Goal: Find specific page/section: Find specific page/section

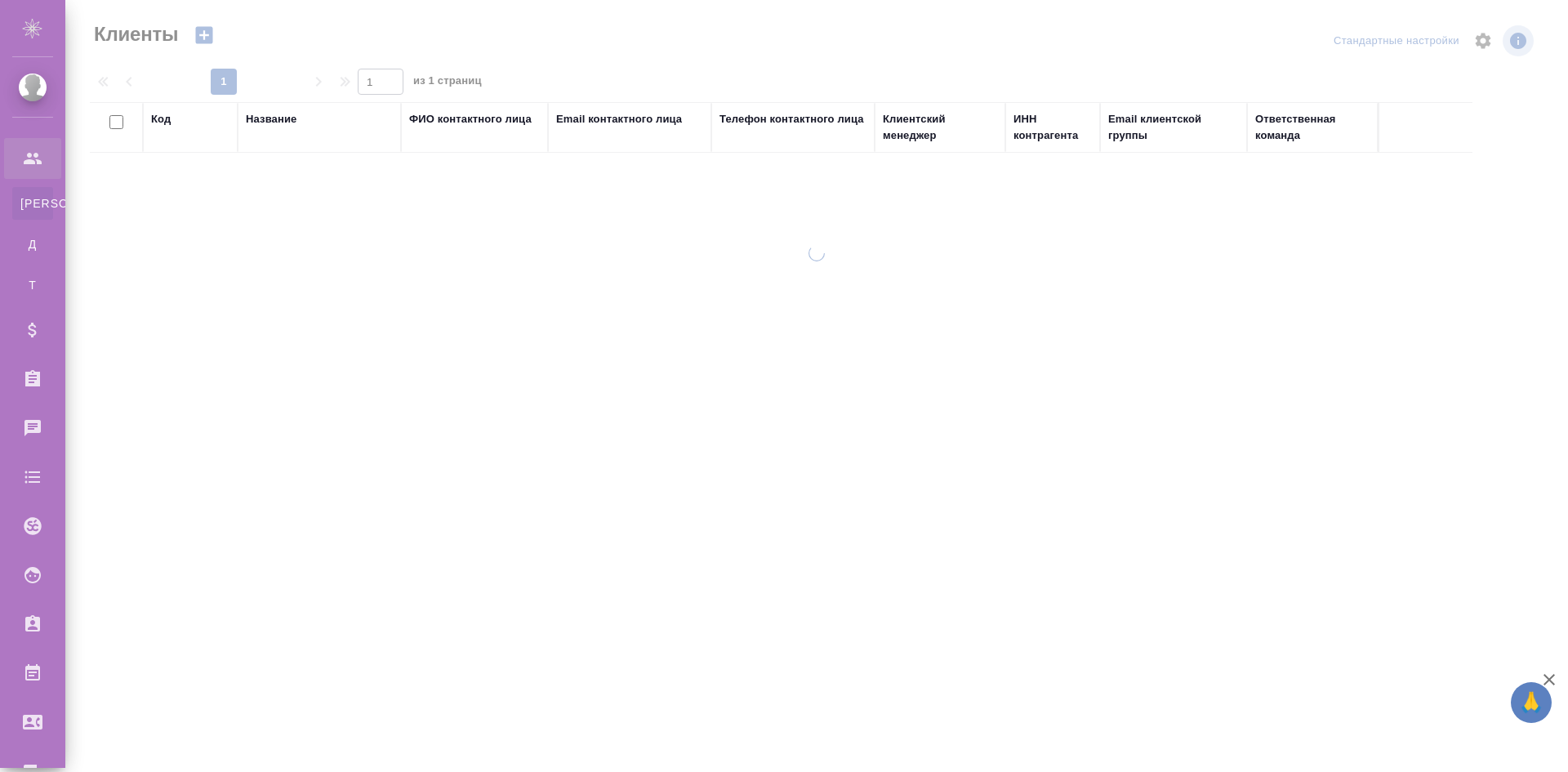
select select "RU"
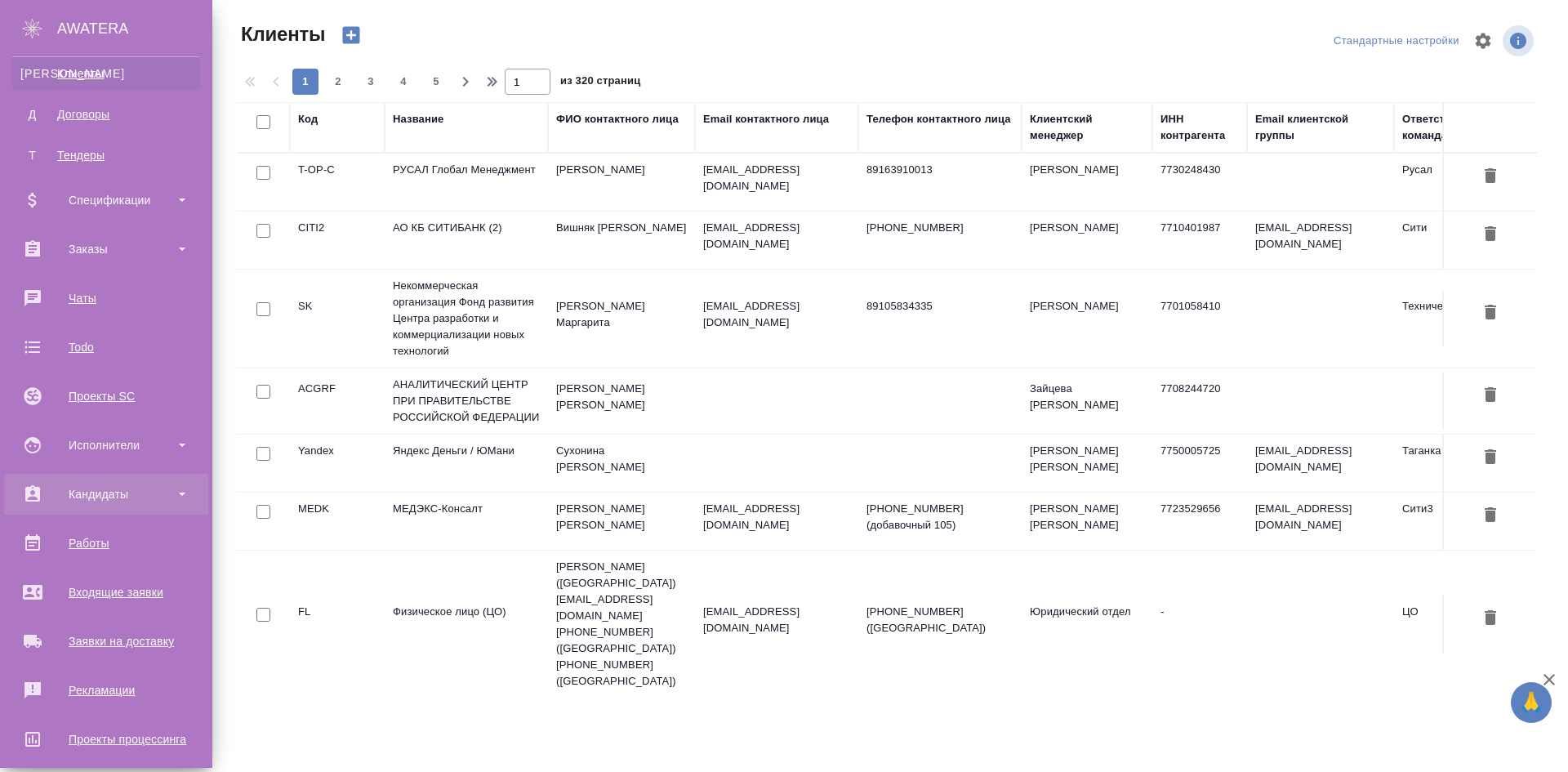
scroll to position [293, 0]
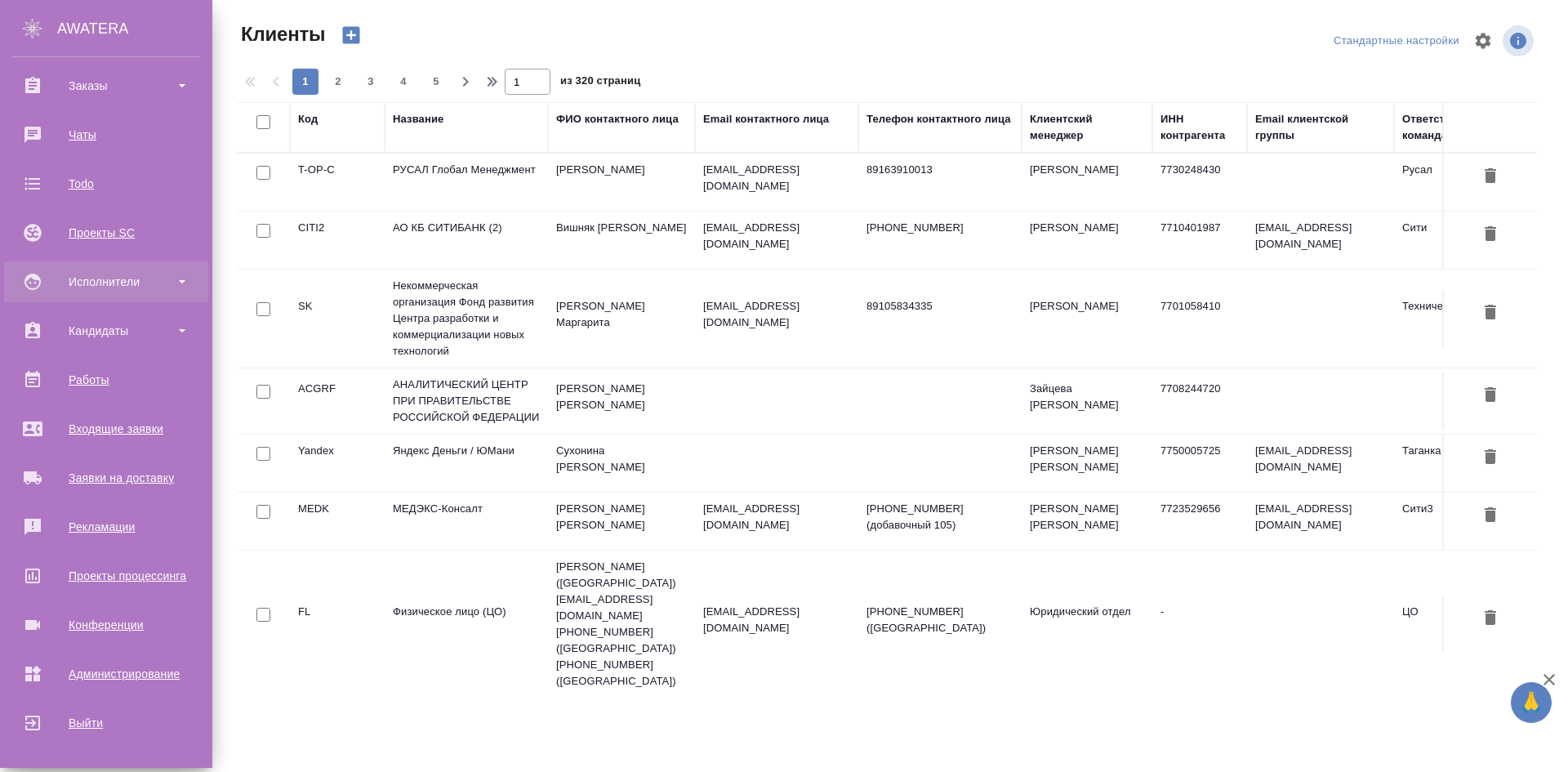
click at [155, 283] on div "Исполнители" at bounding box center [106, 281] width 188 height 25
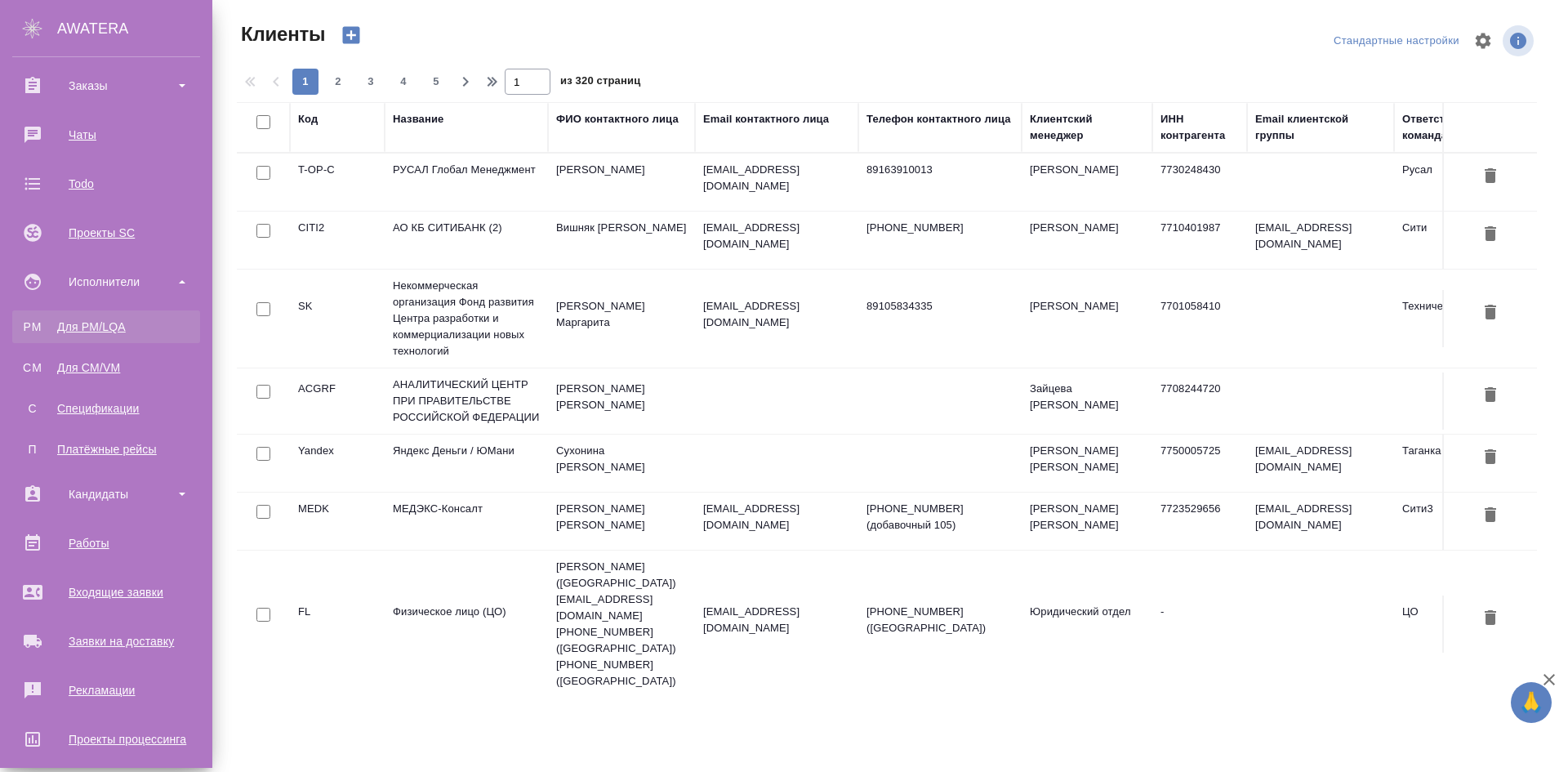
click at [138, 334] on link "PM Для PM/LQA" at bounding box center [106, 327] width 188 height 33
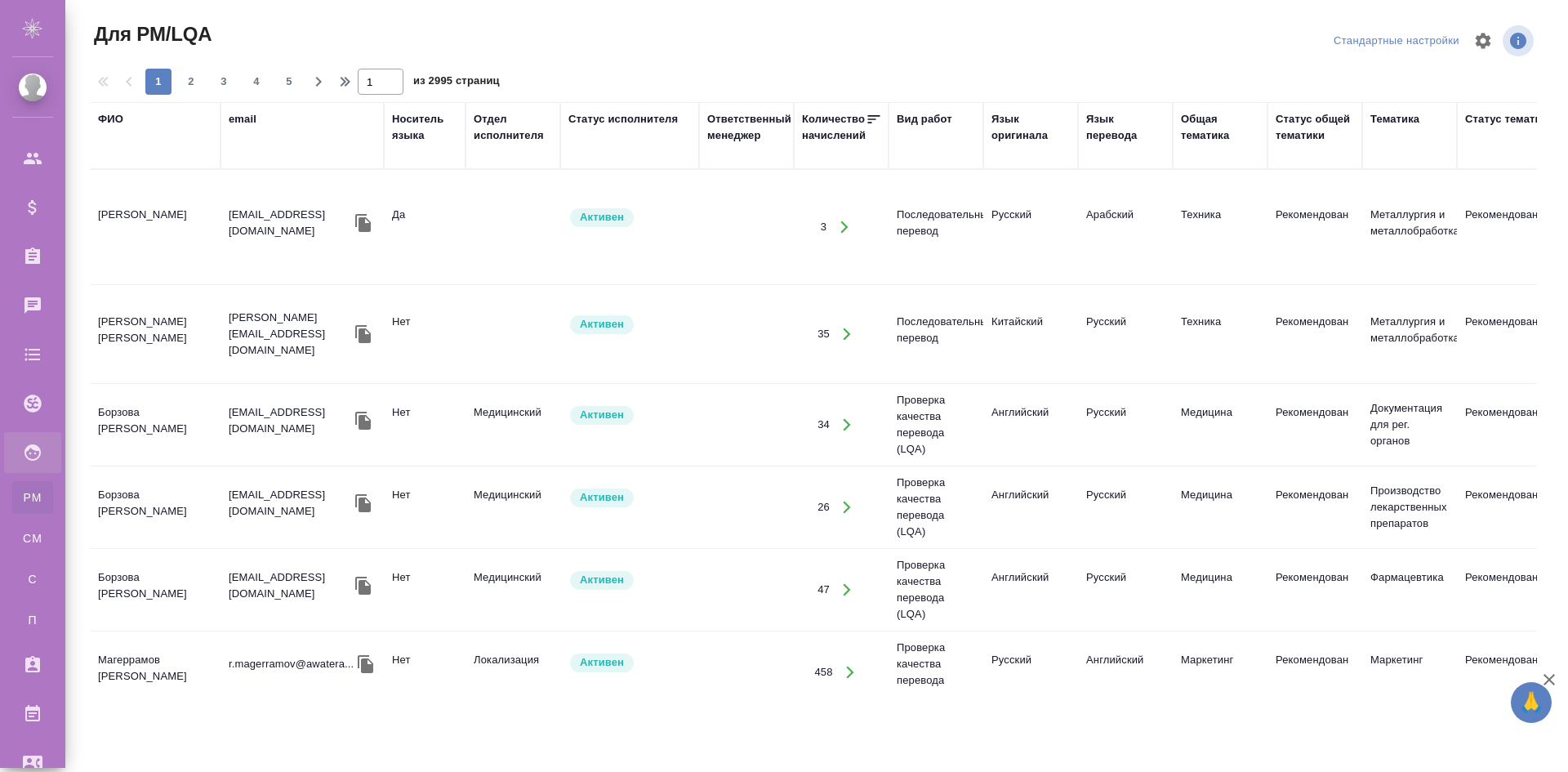
click at [474, 209] on td at bounding box center [513, 228] width 95 height 57
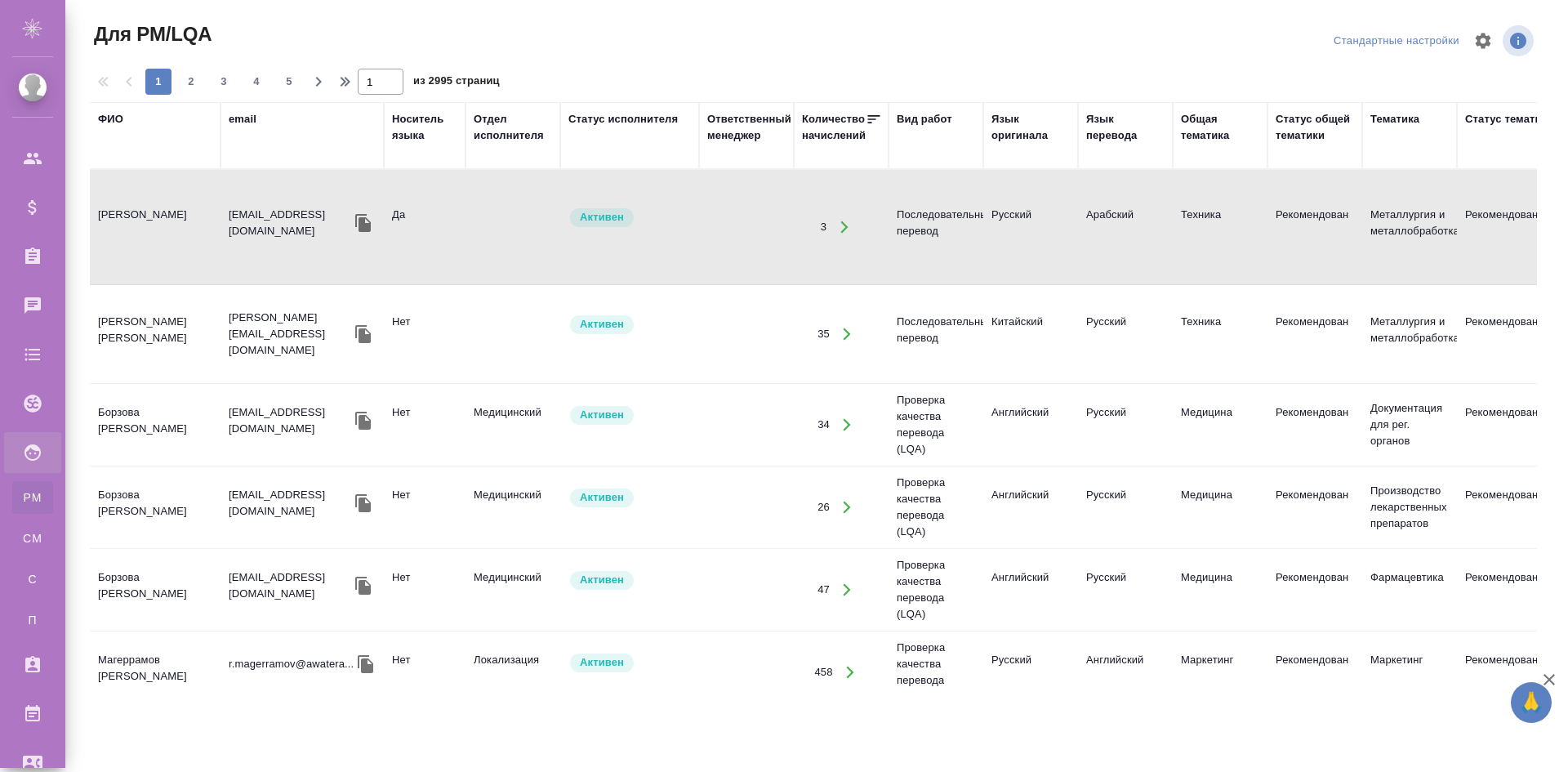
click at [474, 209] on td at bounding box center [513, 228] width 95 height 57
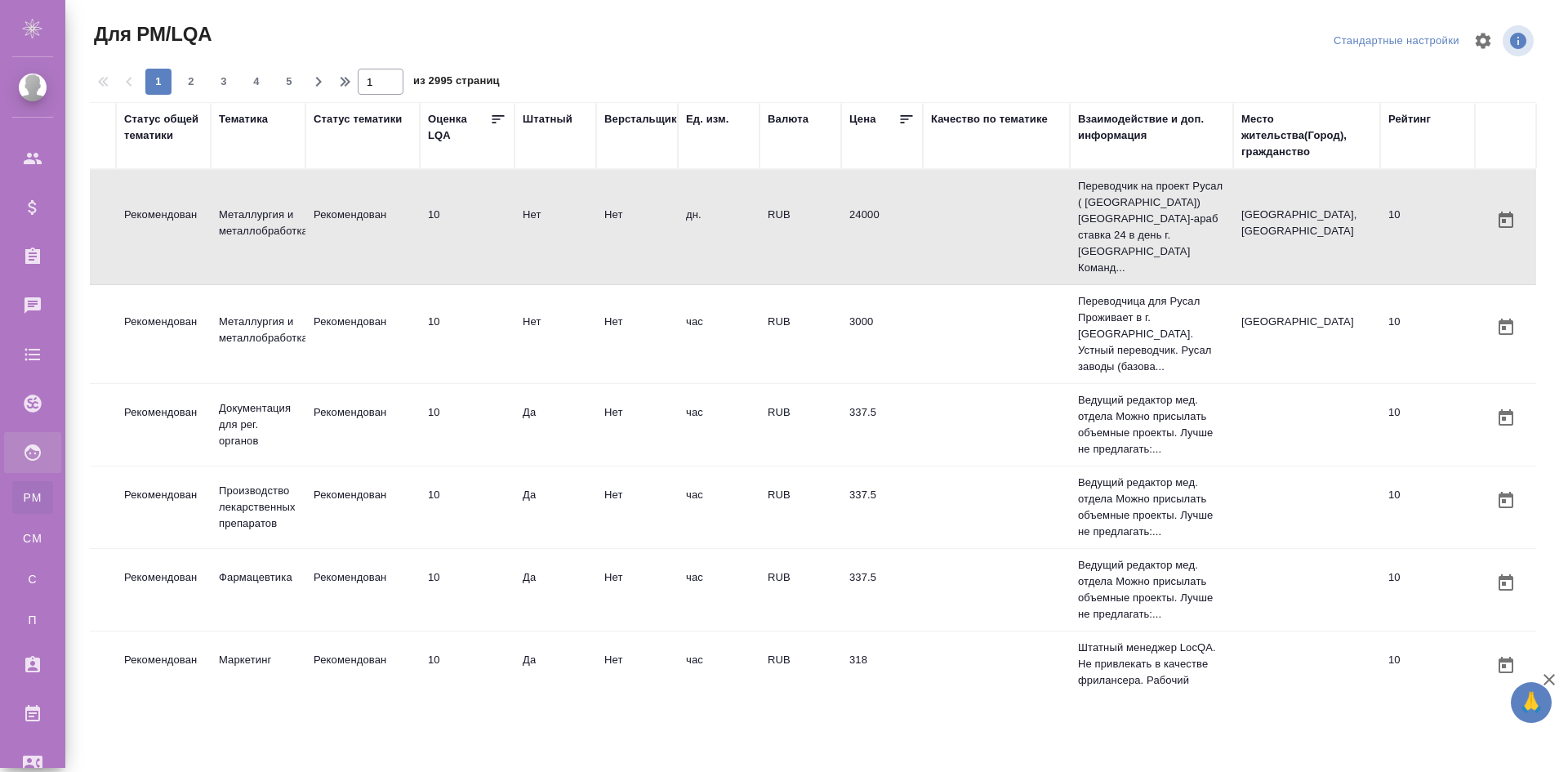
scroll to position [0, 1164]
drag, startPoint x: 985, startPoint y: 677, endPoint x: 806, endPoint y: 688, distance: 179.3
click at [765, 714] on tr "Магеррамов Руслан r.magerramov@awatera... Нет Локализация Активен 33 Проверка к…" at bounding box center [237, 754] width 2598 height 82
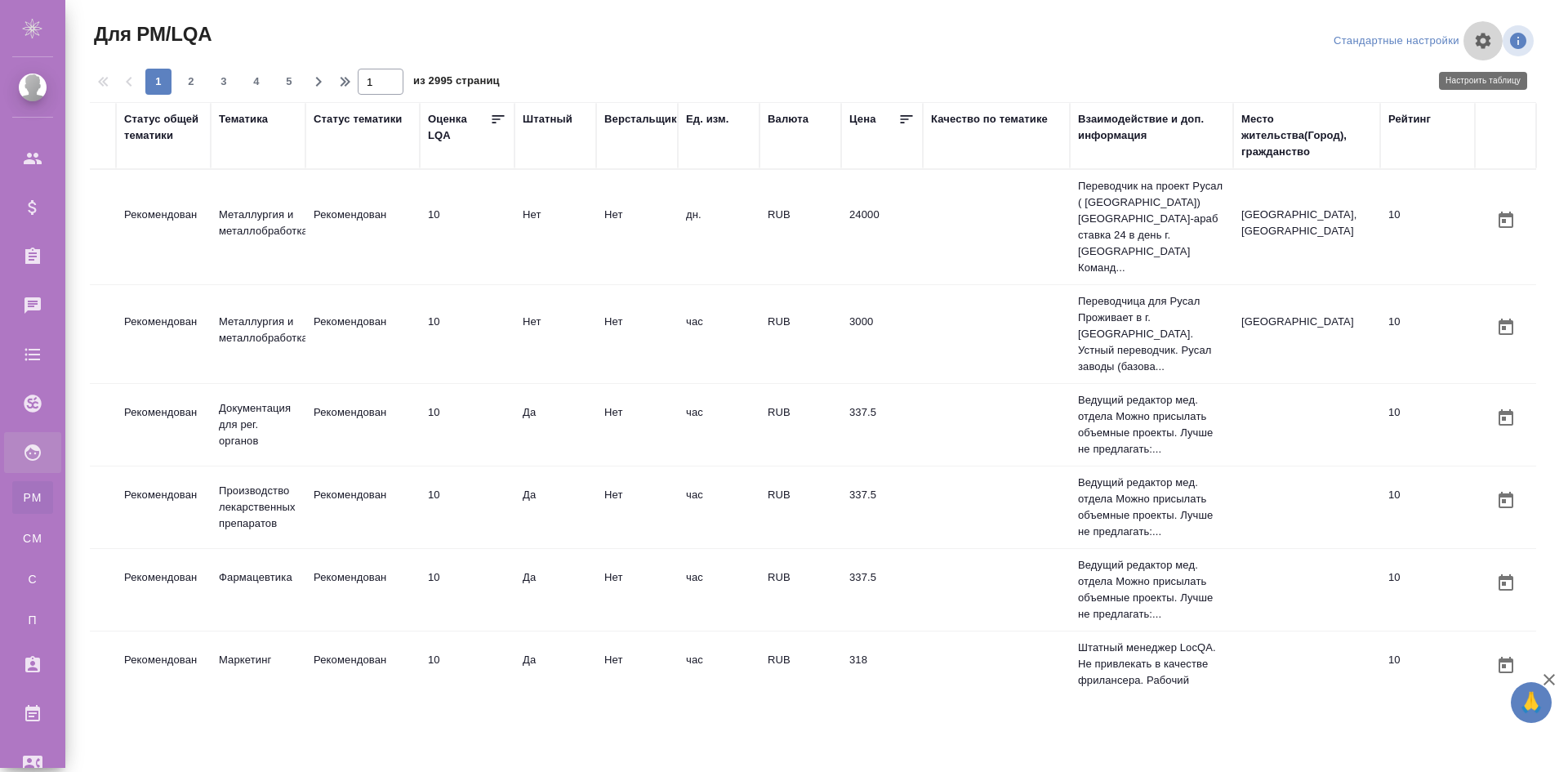
click at [1479, 37] on icon "button" at bounding box center [1484, 41] width 16 height 16
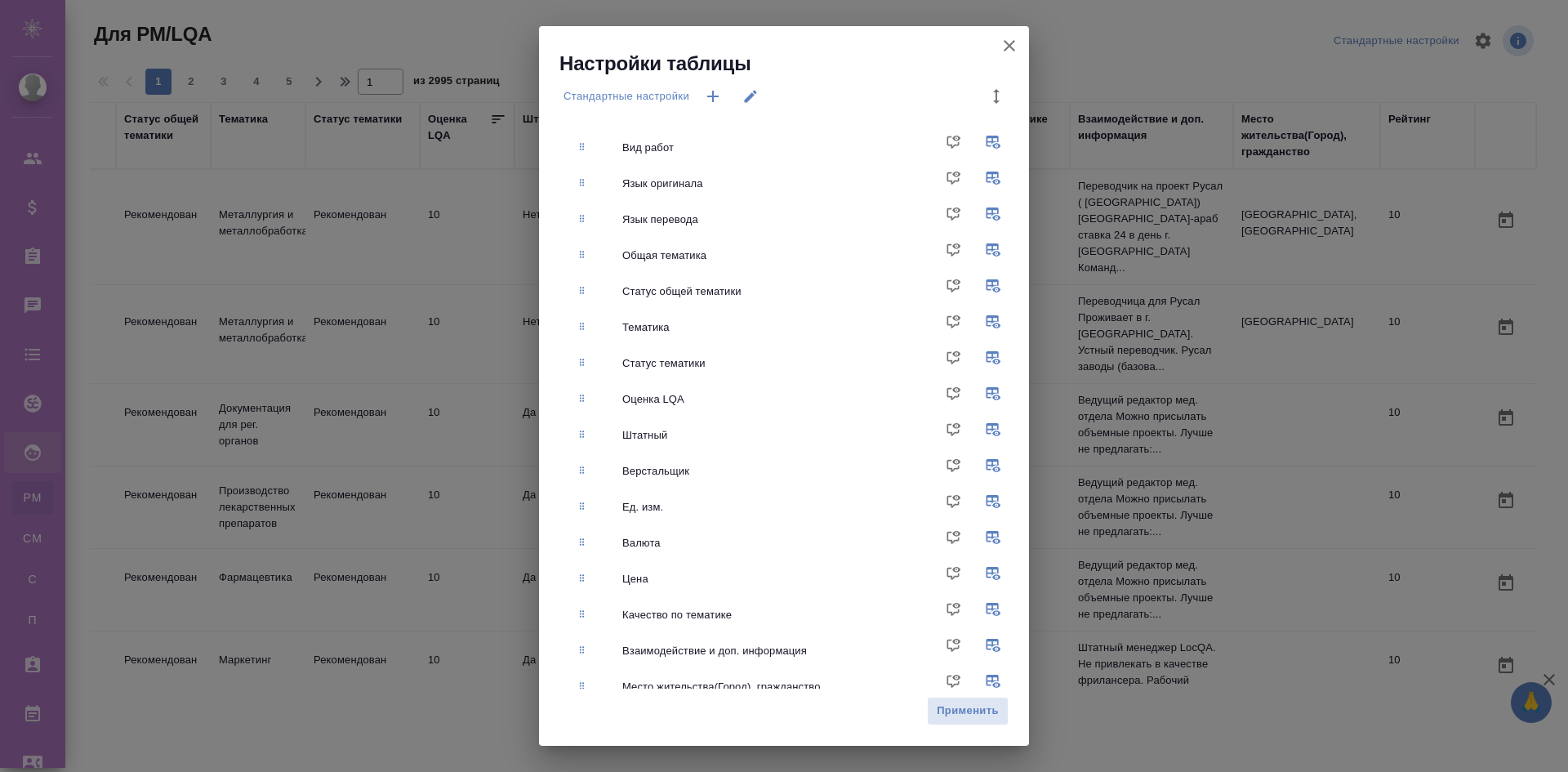
scroll to position [341, 0]
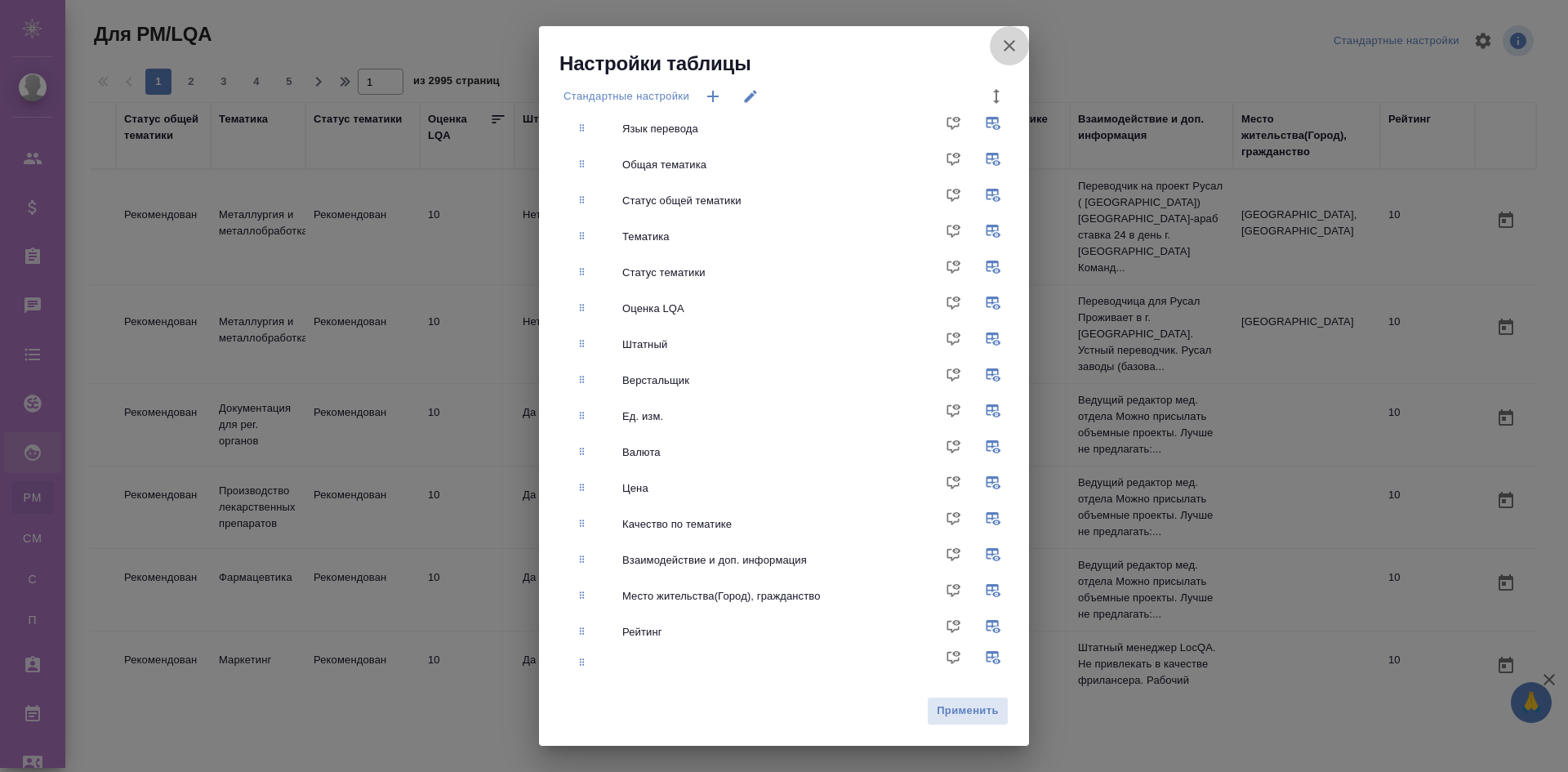
click at [1007, 48] on icon "button" at bounding box center [1010, 46] width 12 height 12
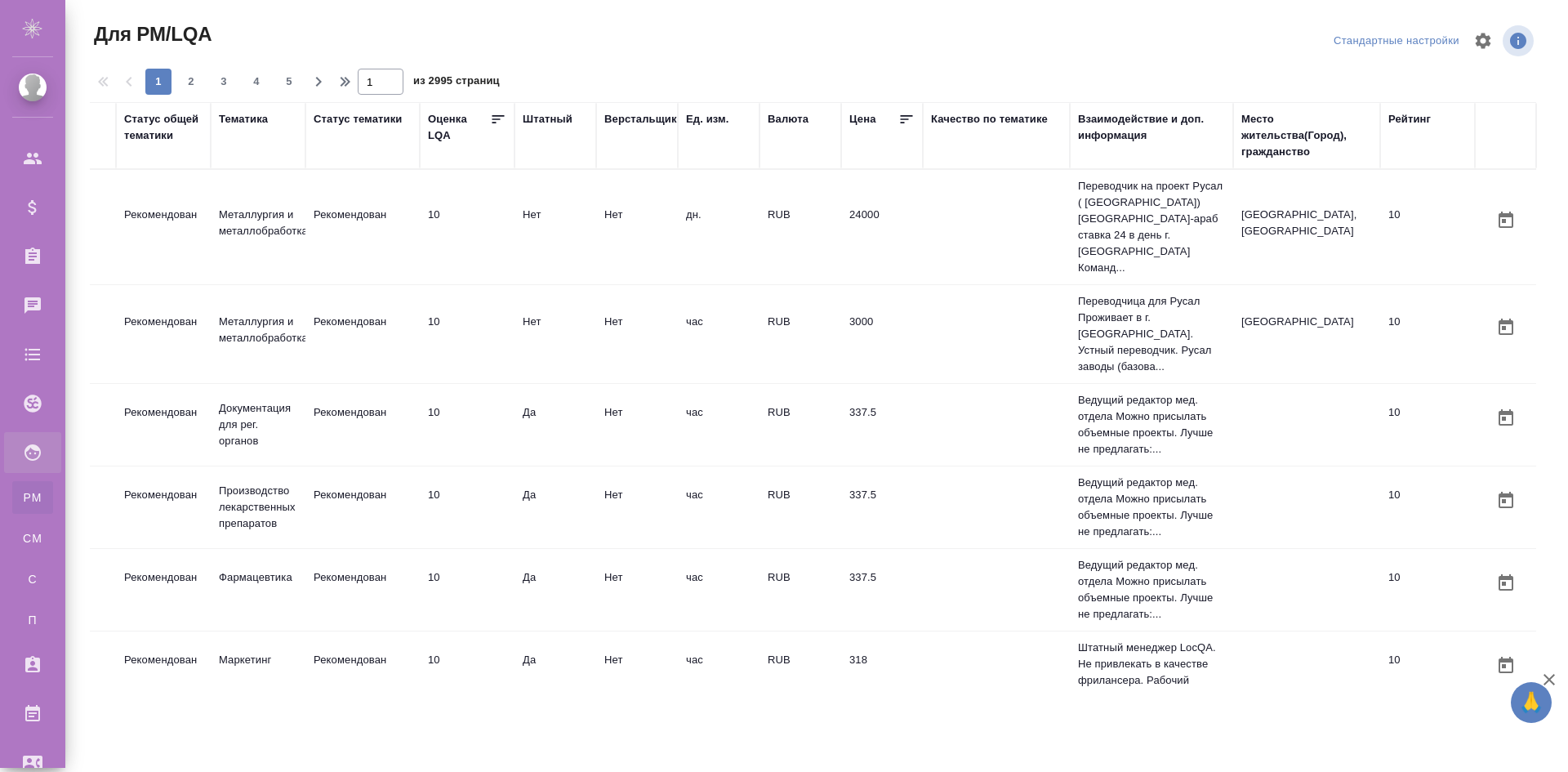
click at [1454, 45] on div "Стандартные настройки" at bounding box center [1396, 42] width 134 height 26
click at [1480, 43] on icon "button" at bounding box center [1484, 41] width 16 height 16
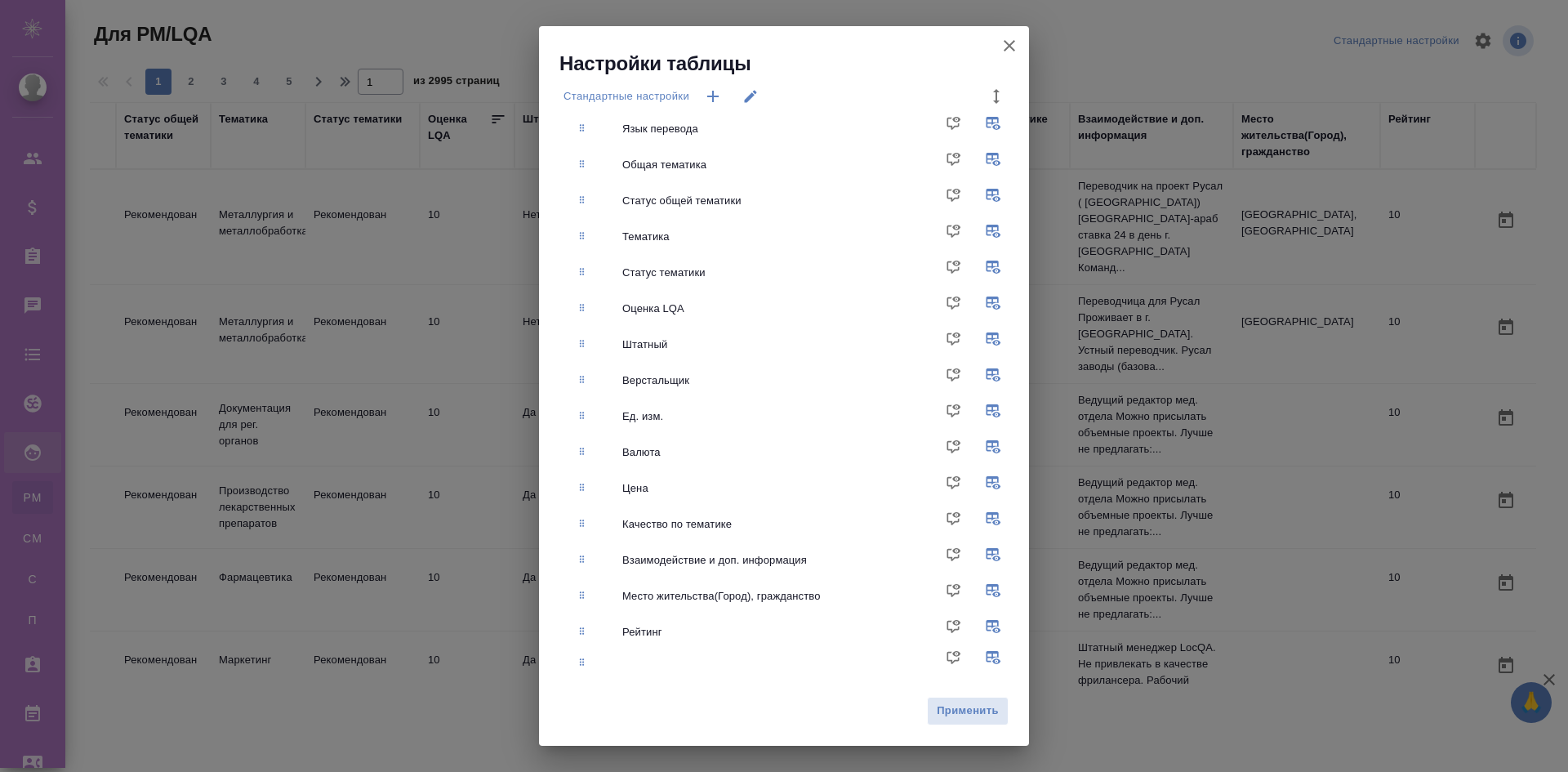
scroll to position [96, 0]
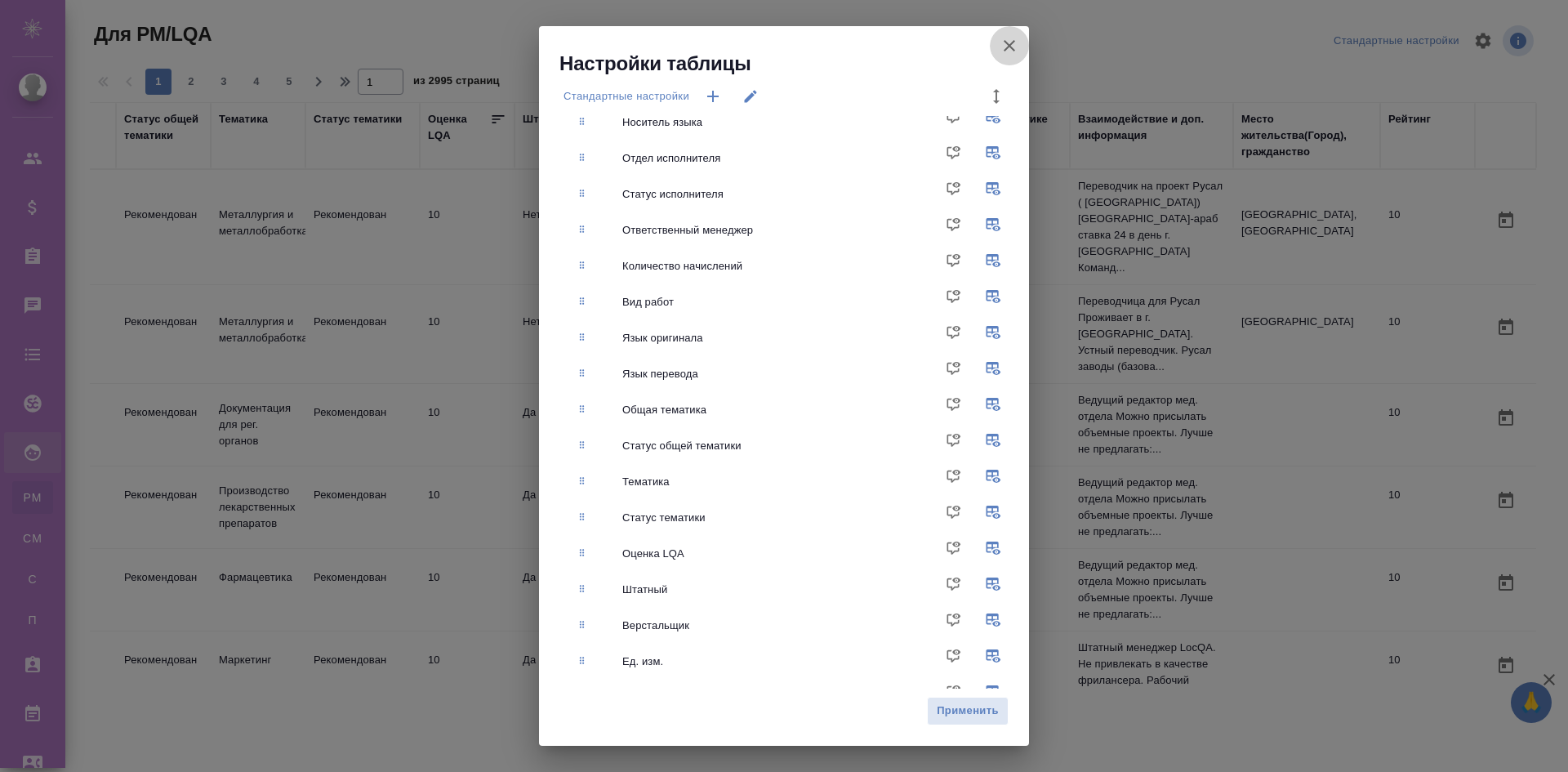
click at [1012, 40] on icon "button" at bounding box center [1010, 46] width 20 height 20
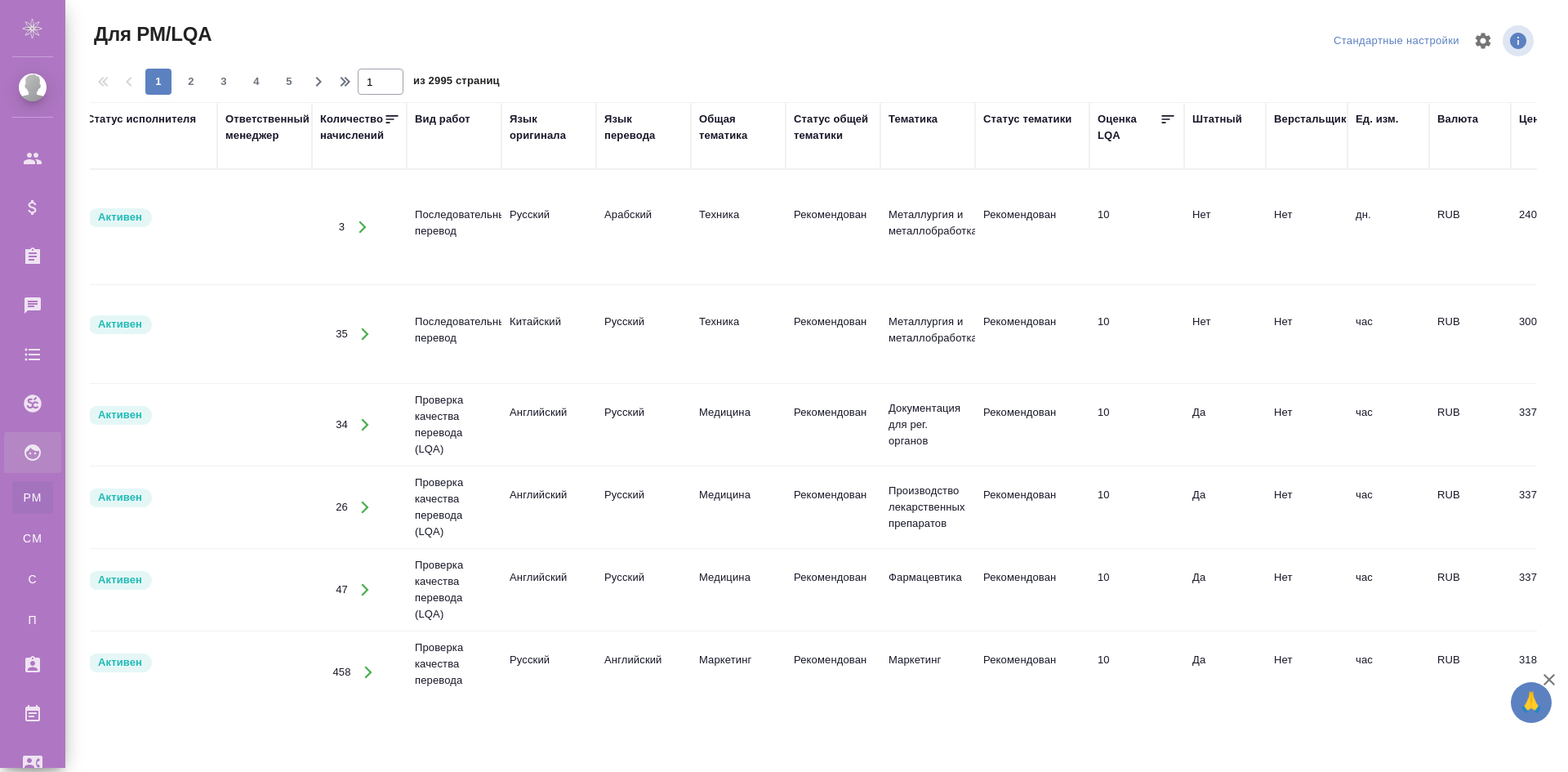
scroll to position [0, 0]
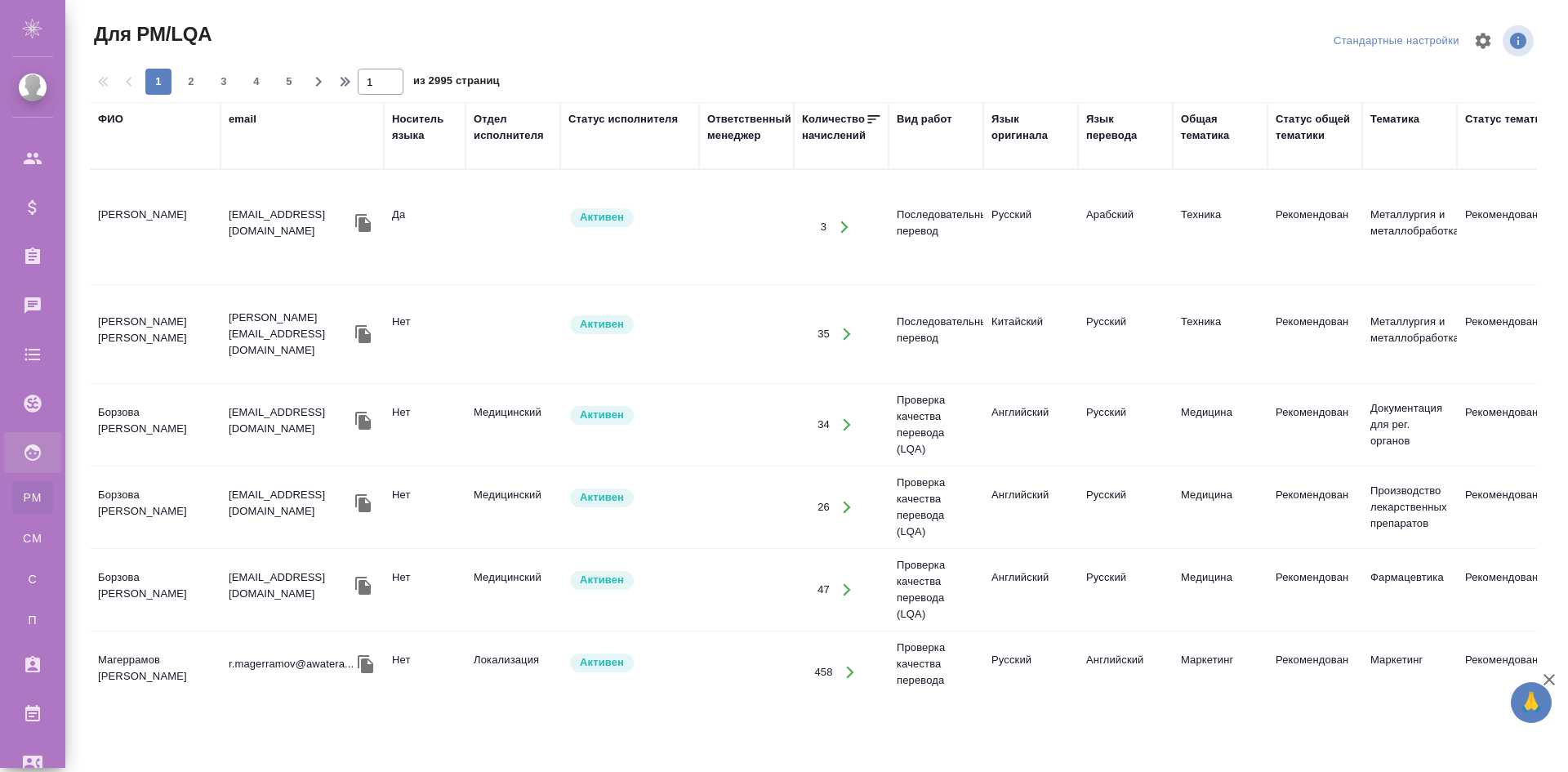
click at [172, 209] on td "[PERSON_NAME]" at bounding box center [155, 228] width 131 height 57
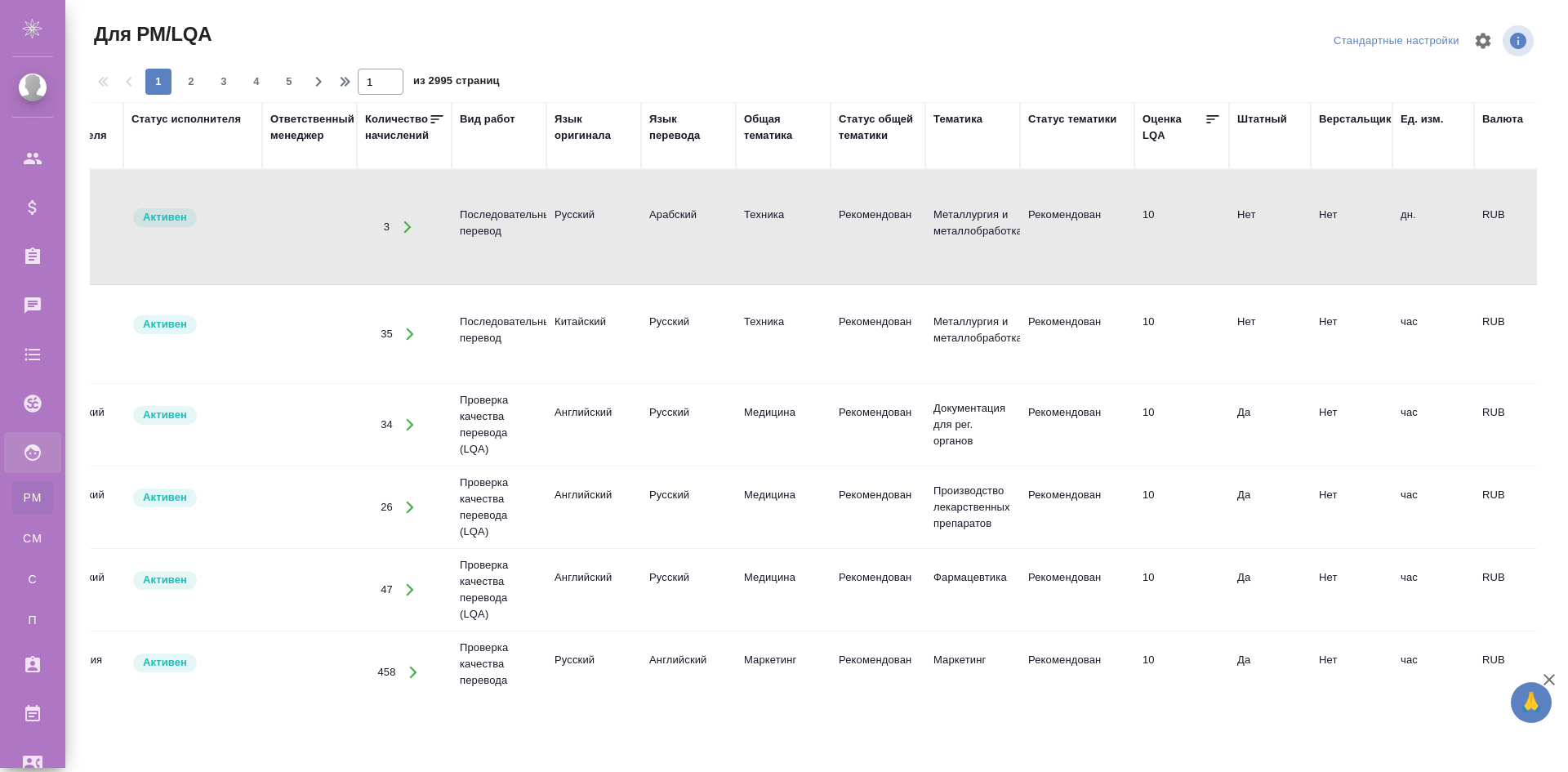
scroll to position [0, 1164]
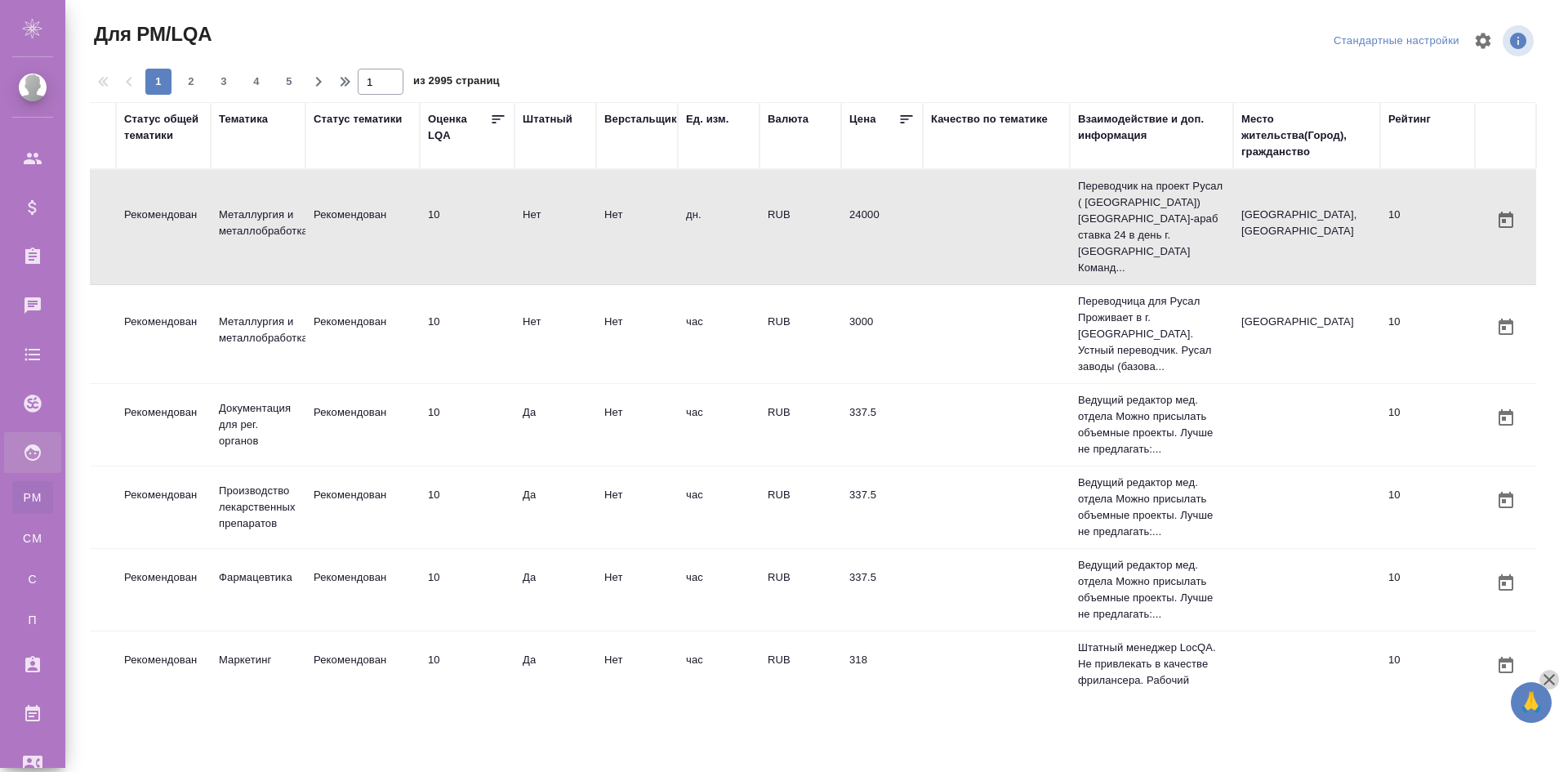
click at [1549, 680] on icon "button" at bounding box center [1550, 680] width 12 height 12
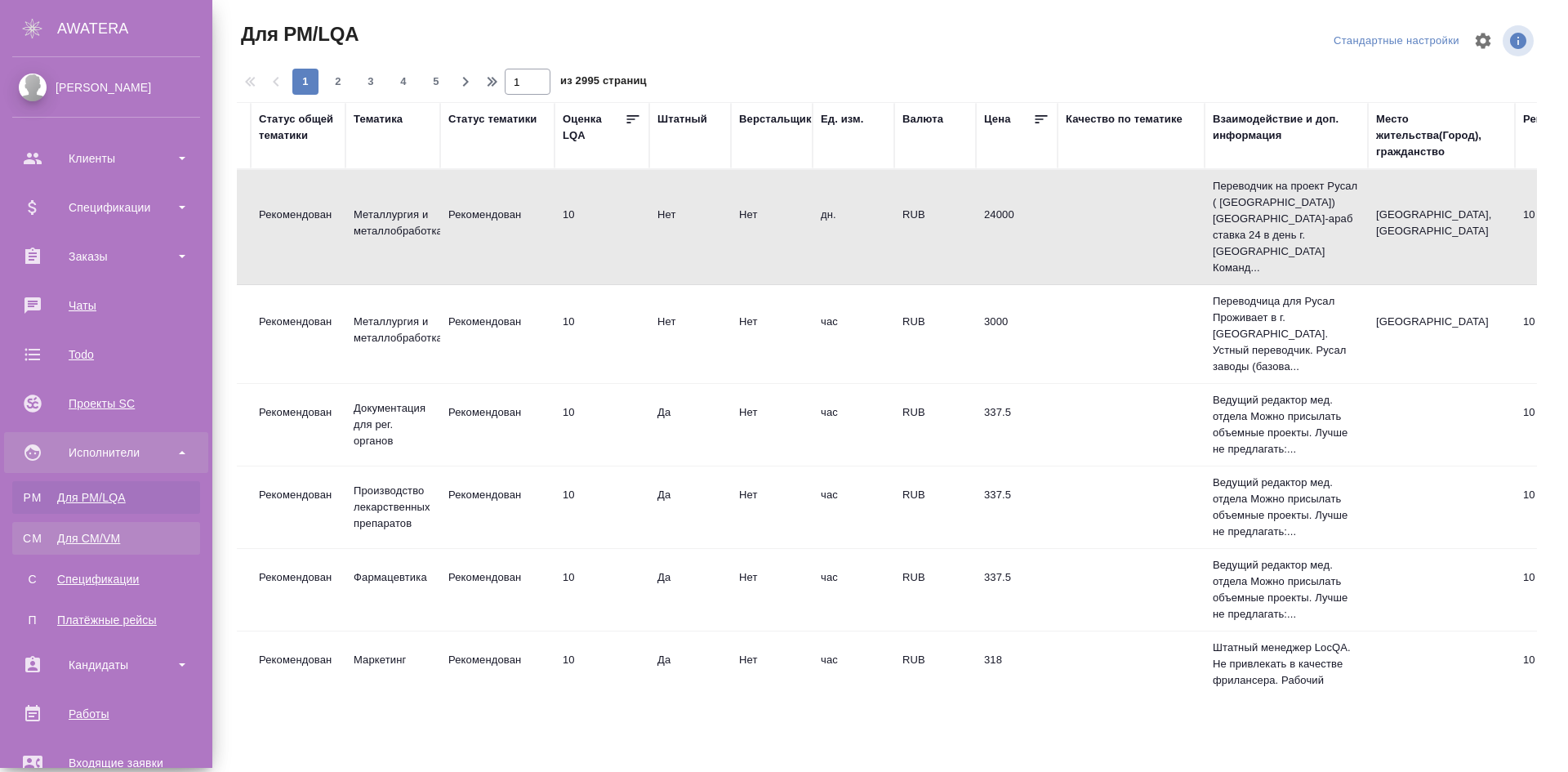
click at [123, 548] on link "CM Для CM/VM" at bounding box center [106, 537] width 188 height 33
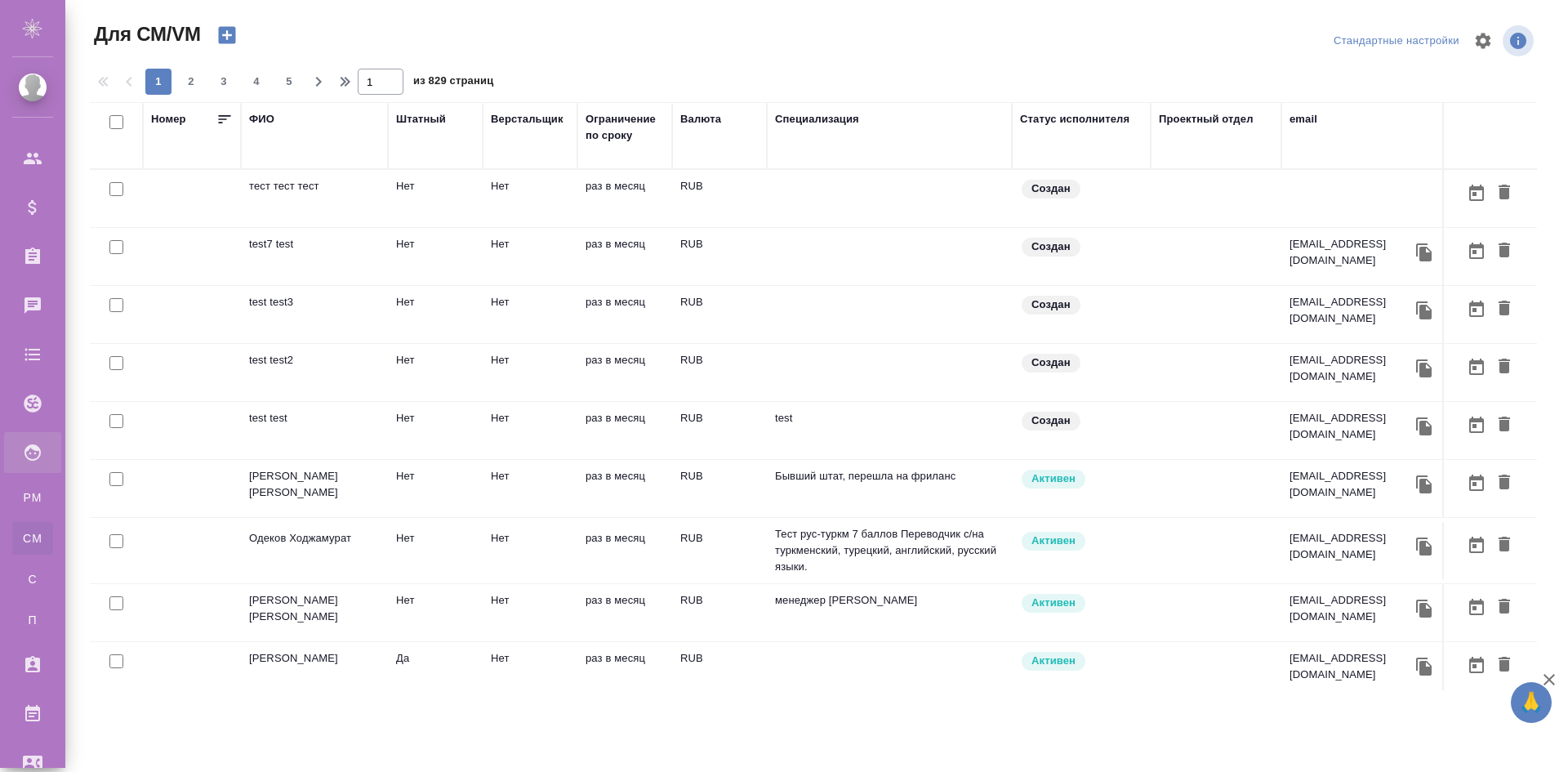
click at [271, 117] on div "ФИО" at bounding box center [262, 119] width 26 height 17
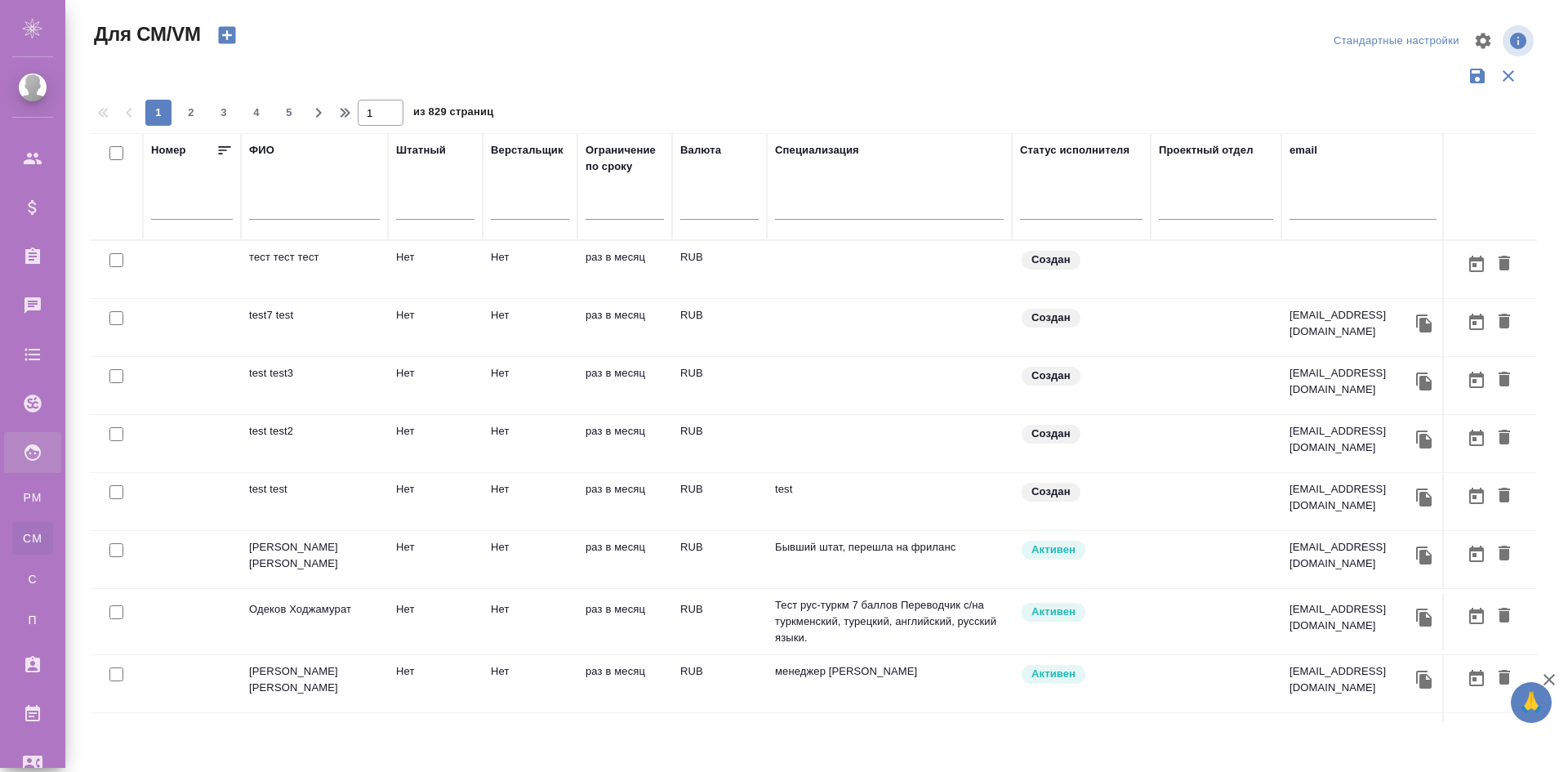
click at [319, 204] on input "text" at bounding box center [315, 209] width 131 height 21
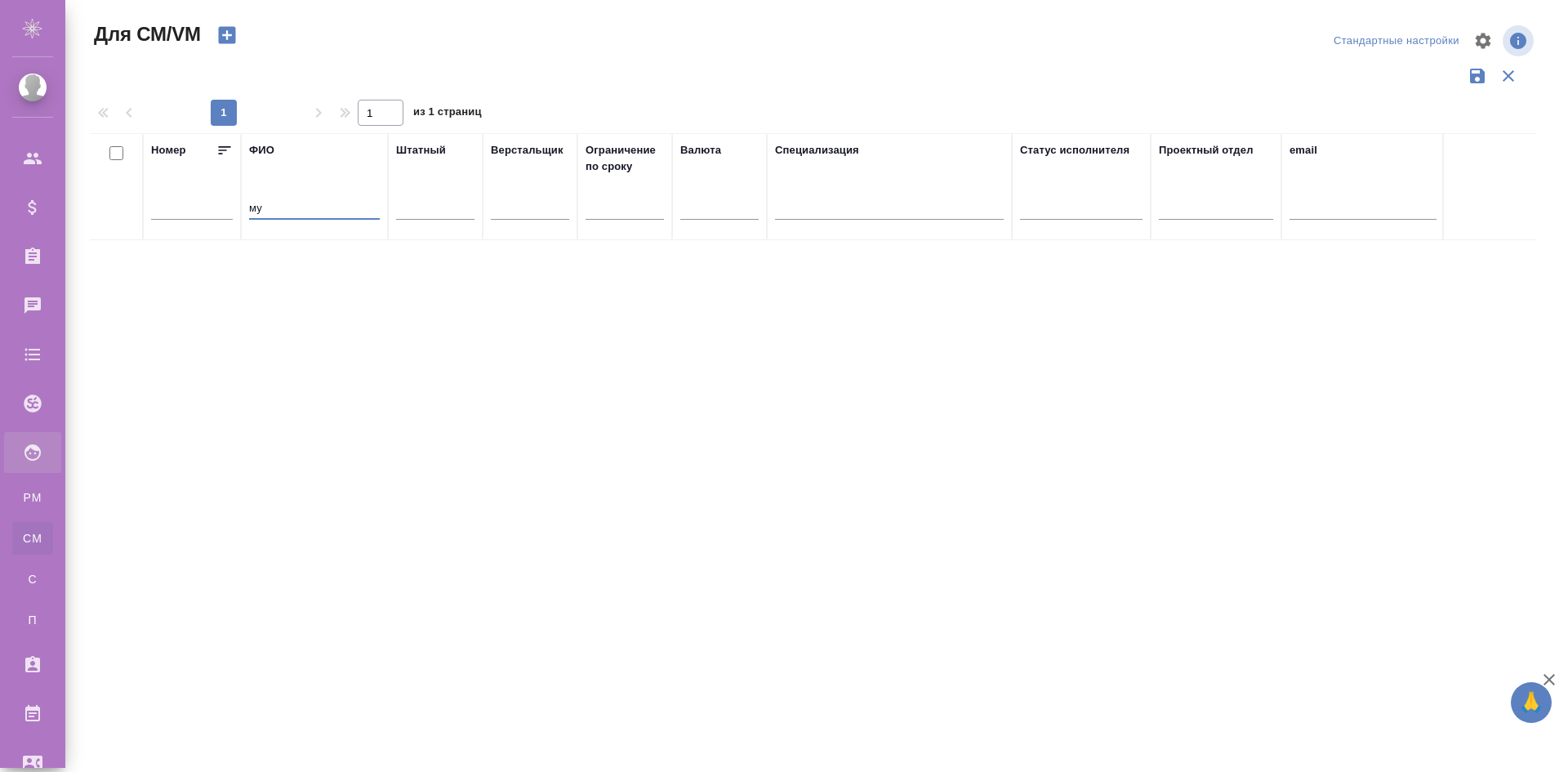
type input "м"
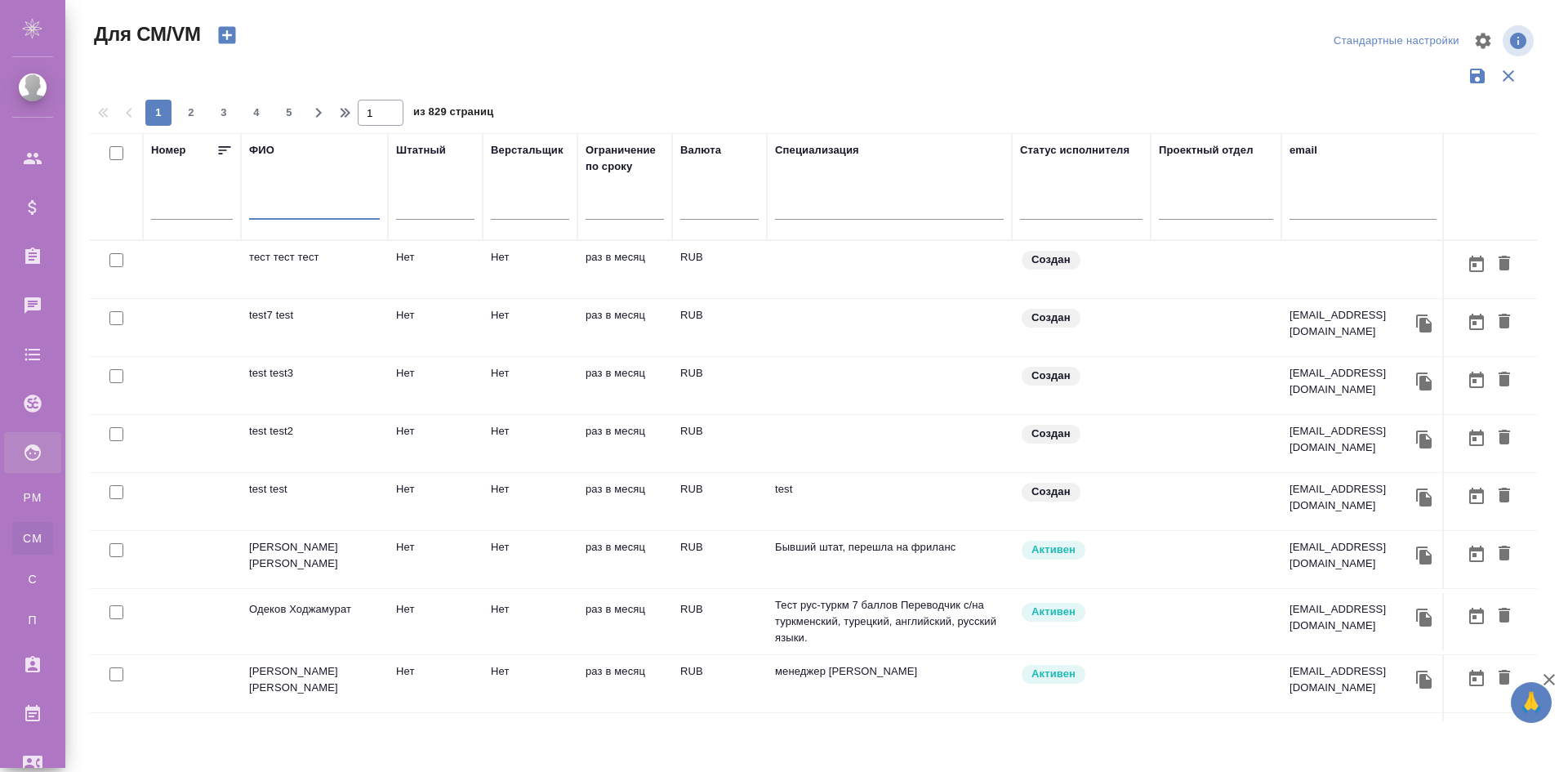
paste input "[PERSON_NAME]"
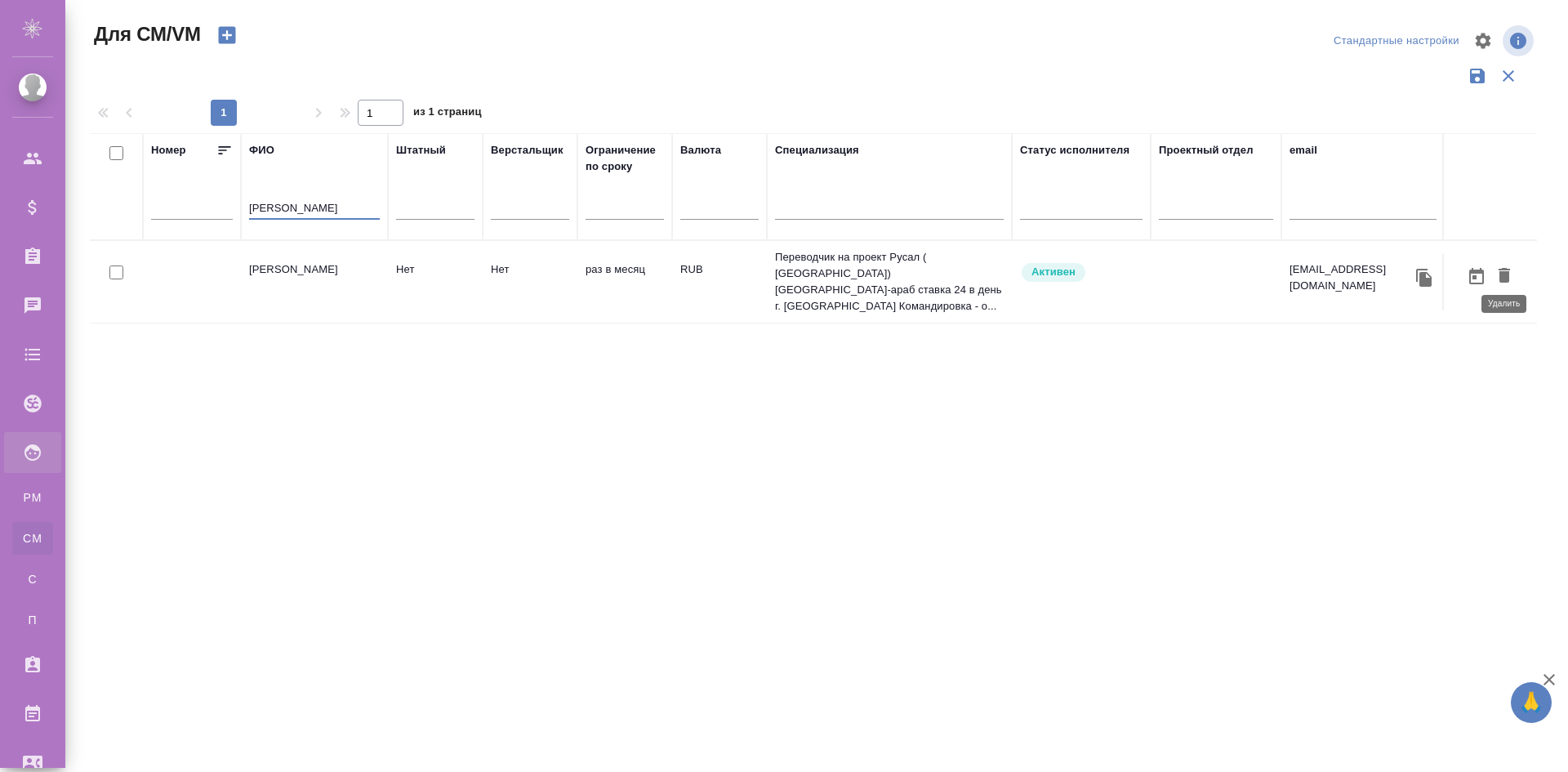
type input "[PERSON_NAME]"
click at [1502, 268] on icon "button" at bounding box center [1505, 275] width 12 height 15
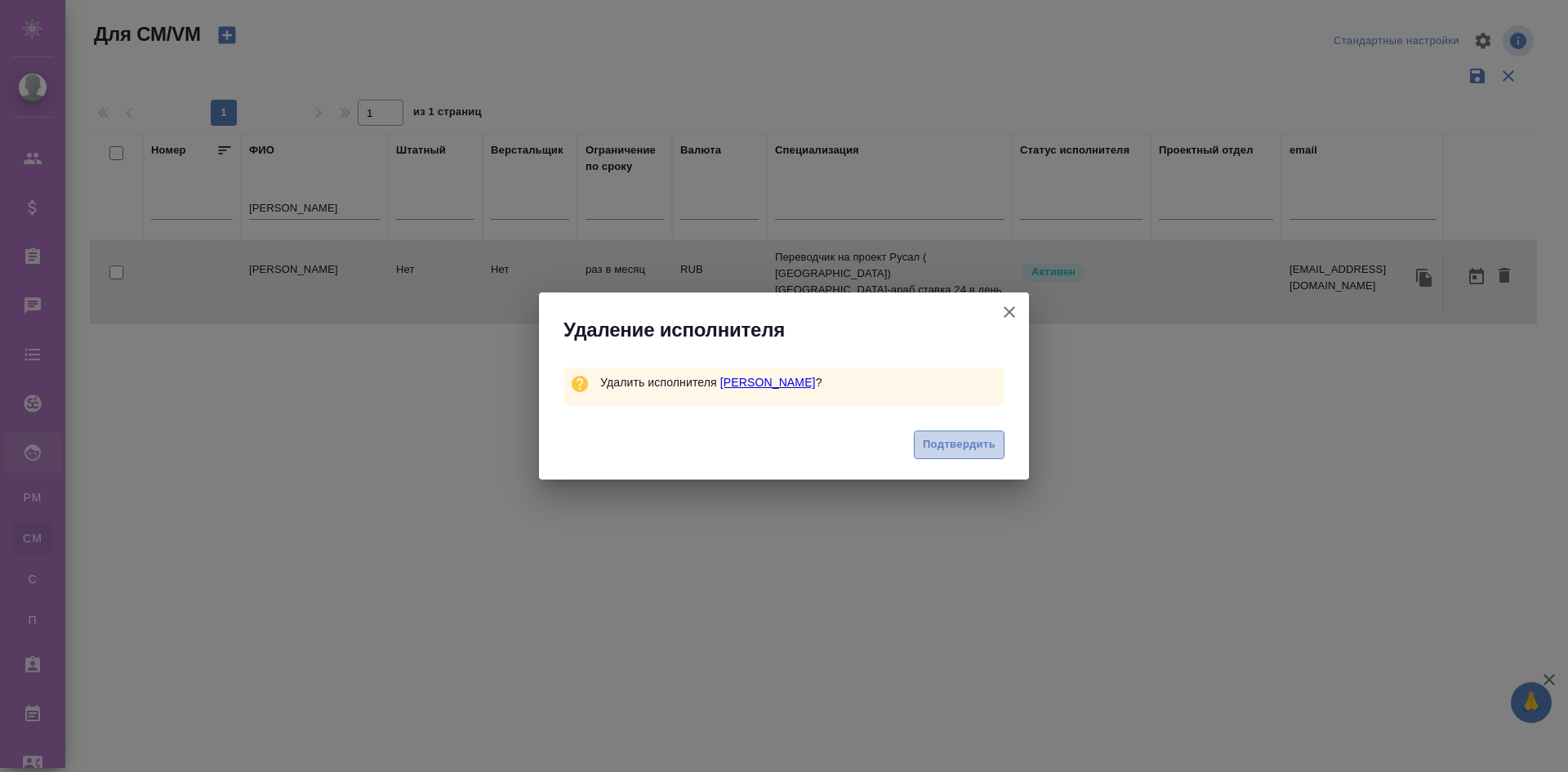
click at [960, 445] on span "Подтвердить" at bounding box center [958, 444] width 72 height 19
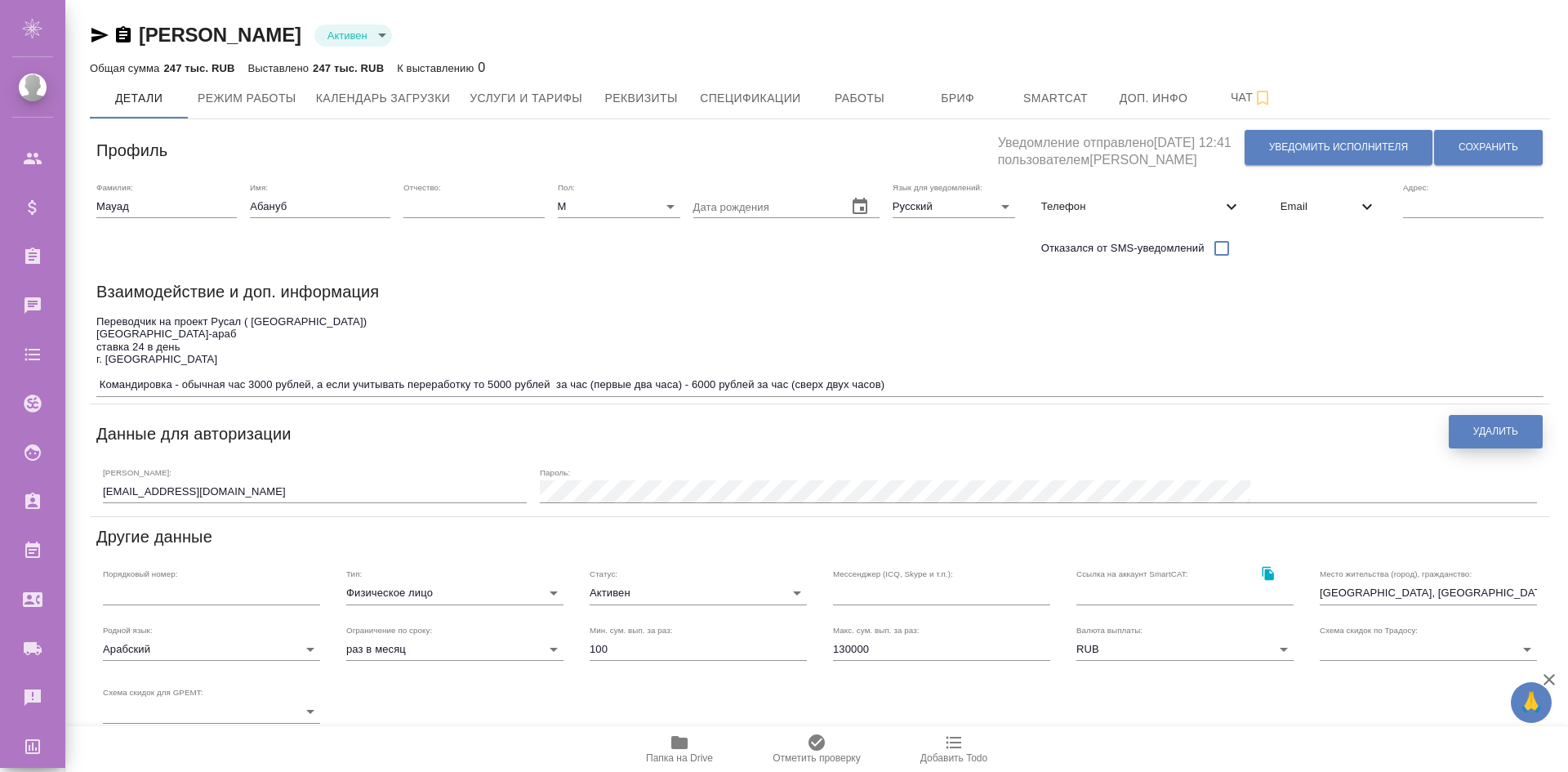
click at [1493, 432] on span "Удалить" at bounding box center [1496, 432] width 45 height 14
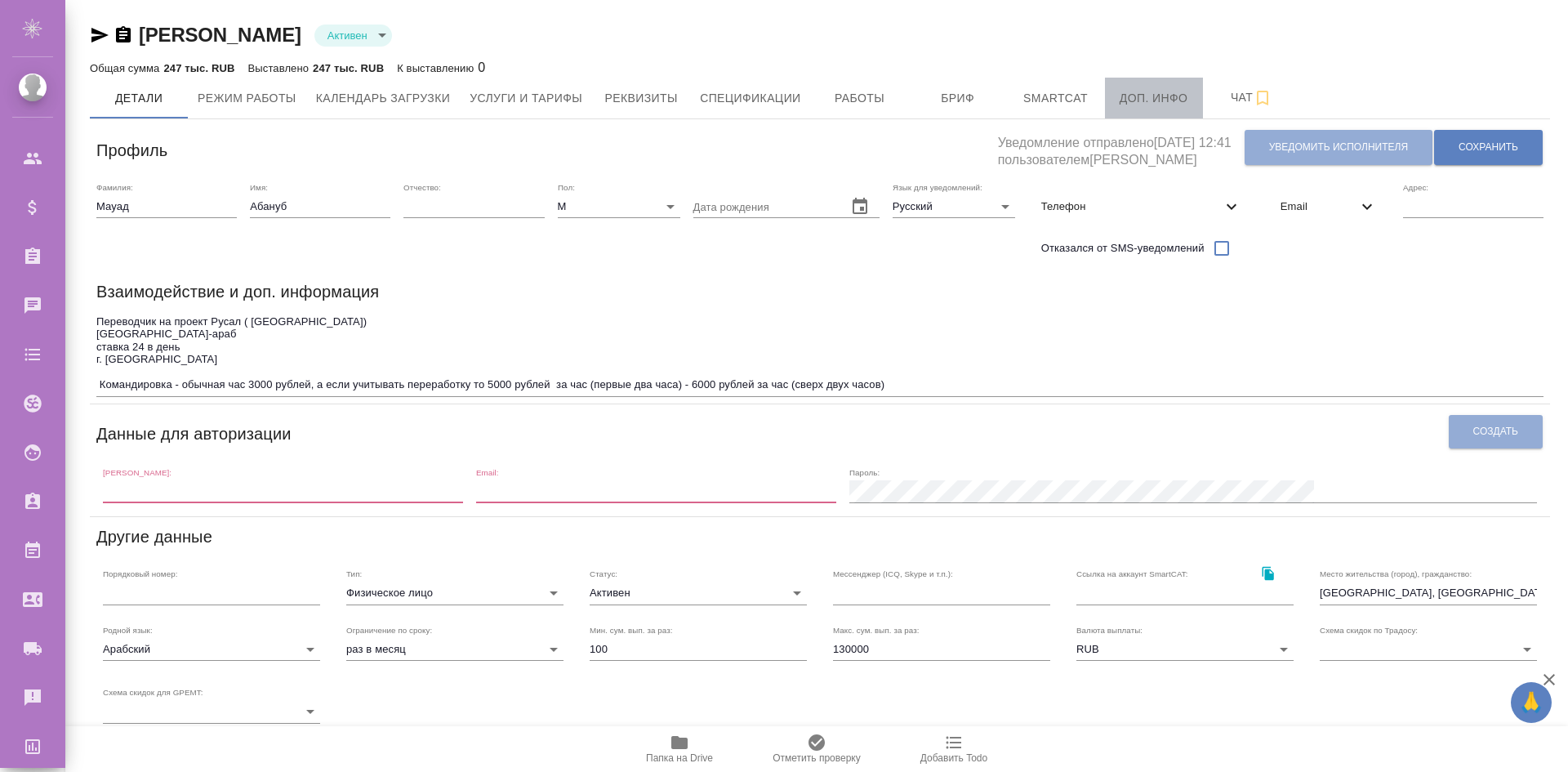
click at [1180, 110] on button "Доп. инфо" at bounding box center [1153, 97] width 98 height 41
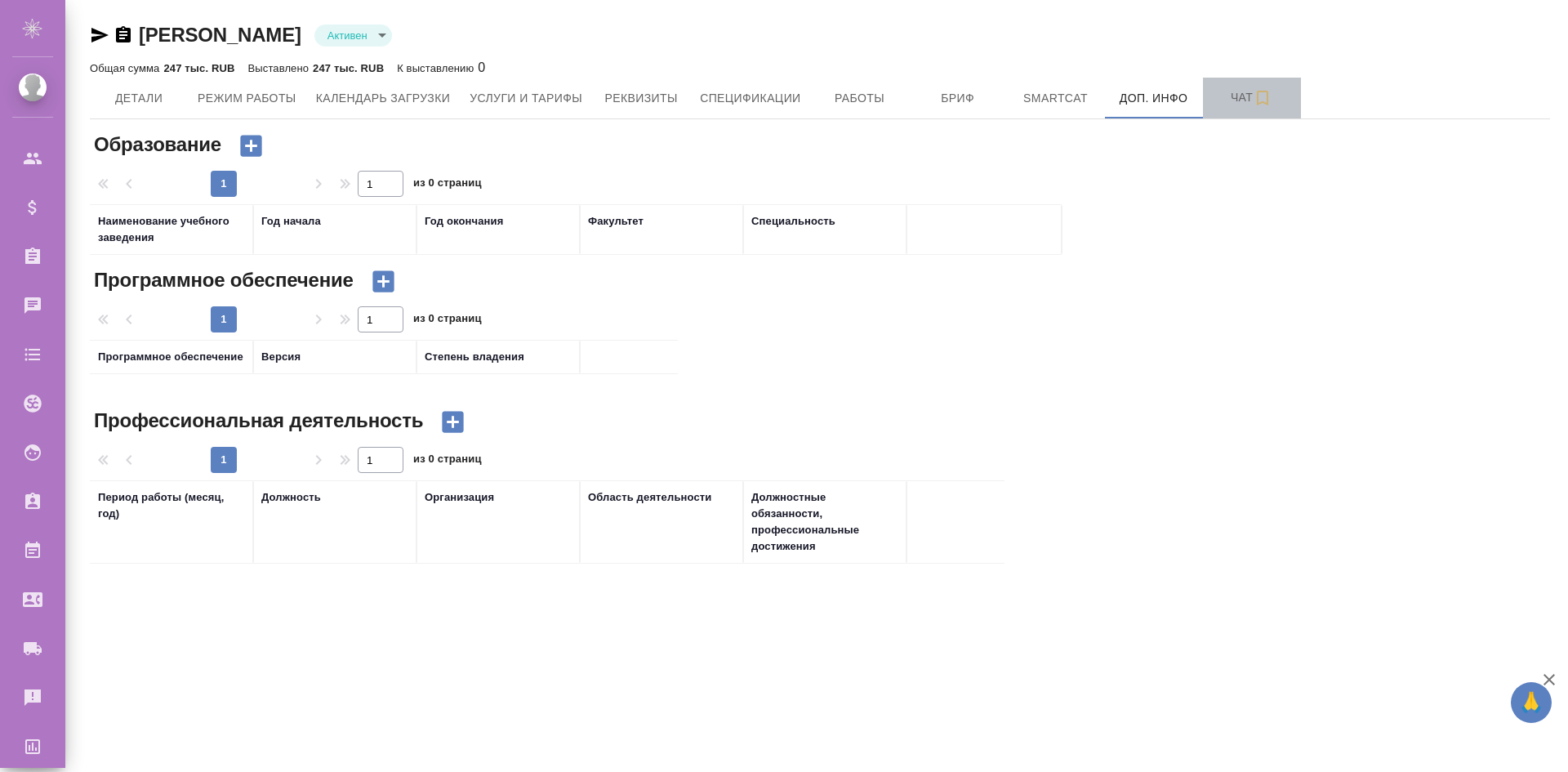
click at [1229, 94] on span "Чат" at bounding box center [1251, 97] width 78 height 21
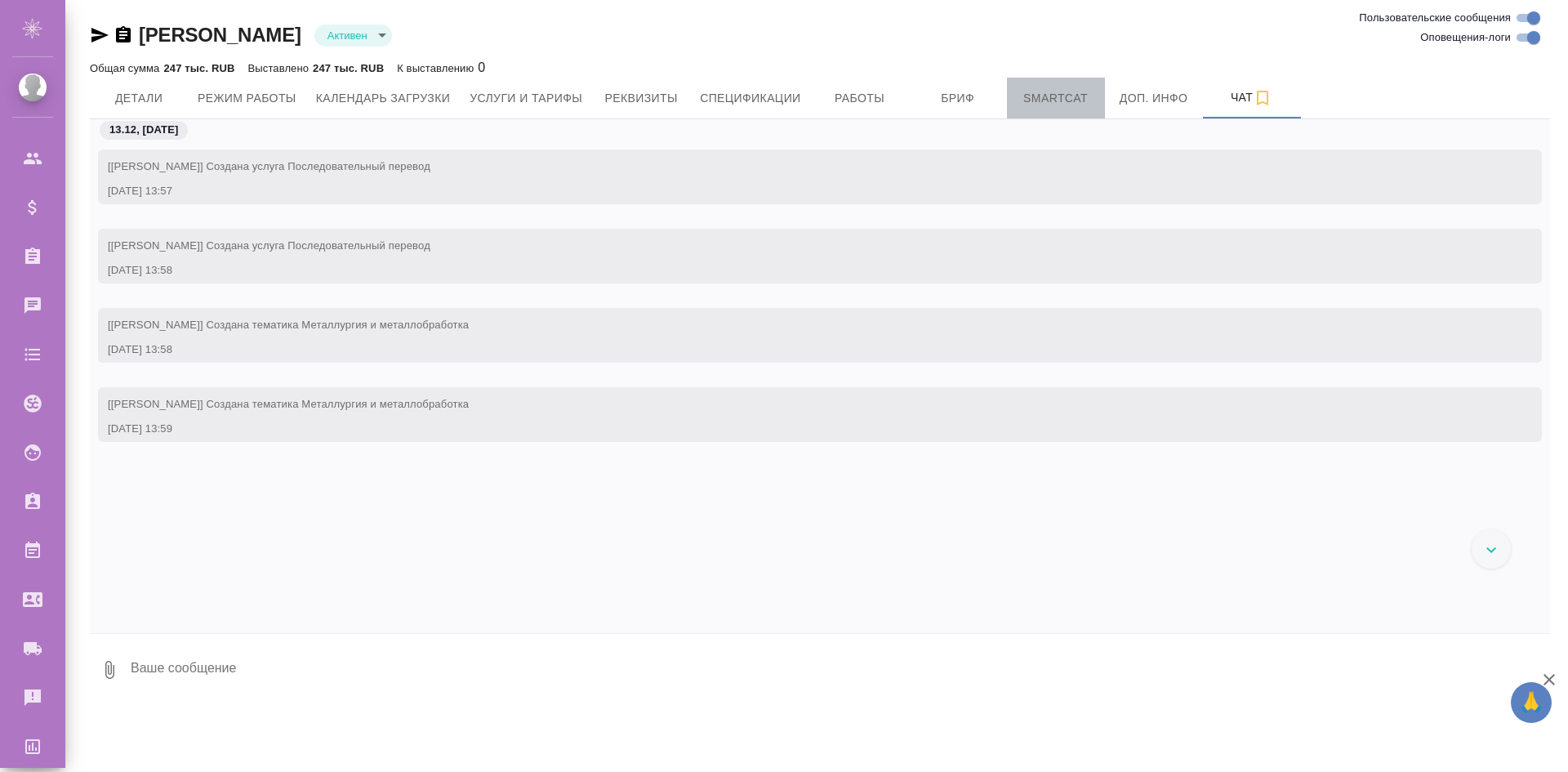
click at [1058, 83] on button "Smartcat" at bounding box center [1055, 97] width 98 height 41
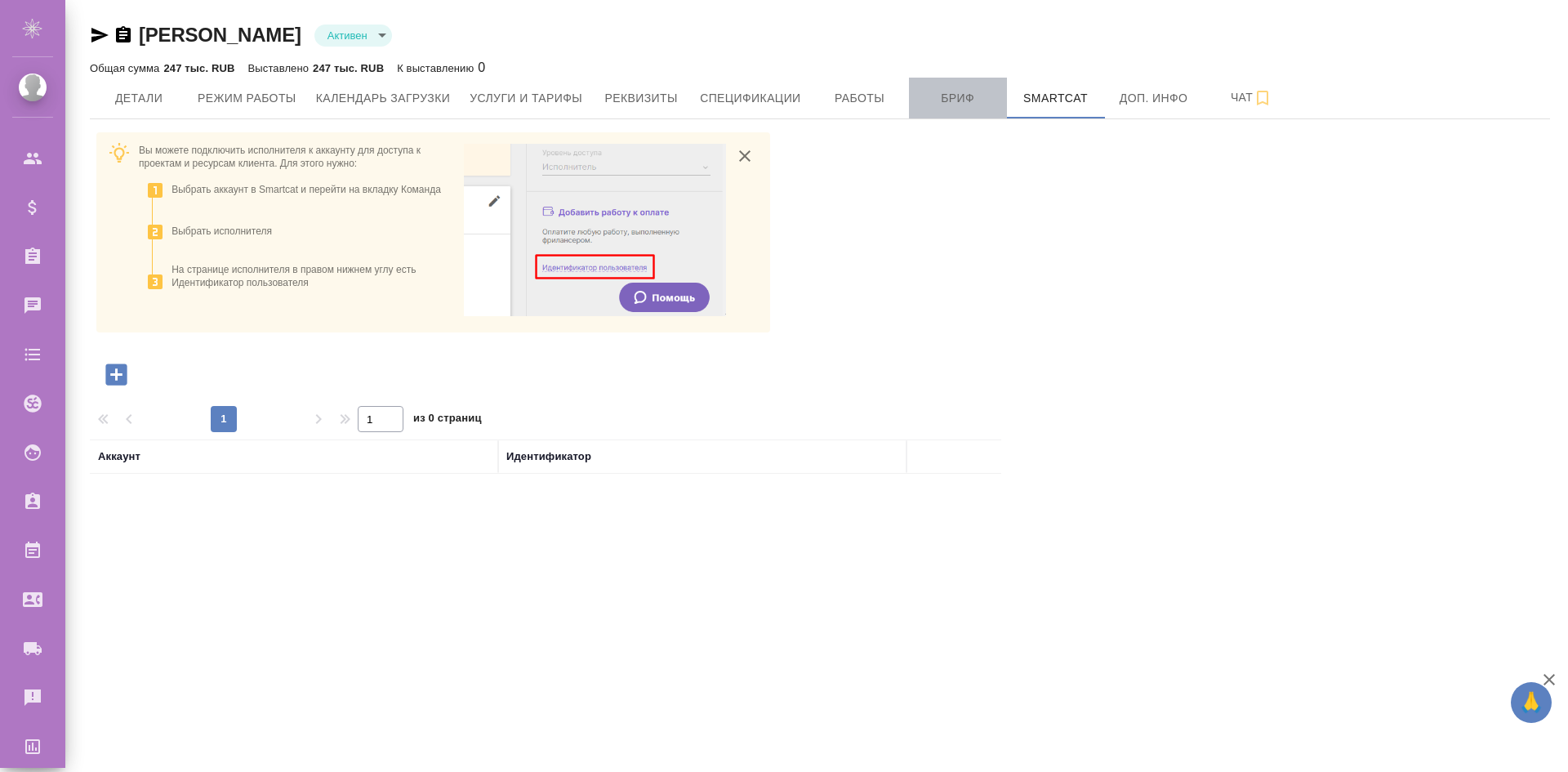
click at [960, 94] on span "Бриф" at bounding box center [957, 98] width 78 height 21
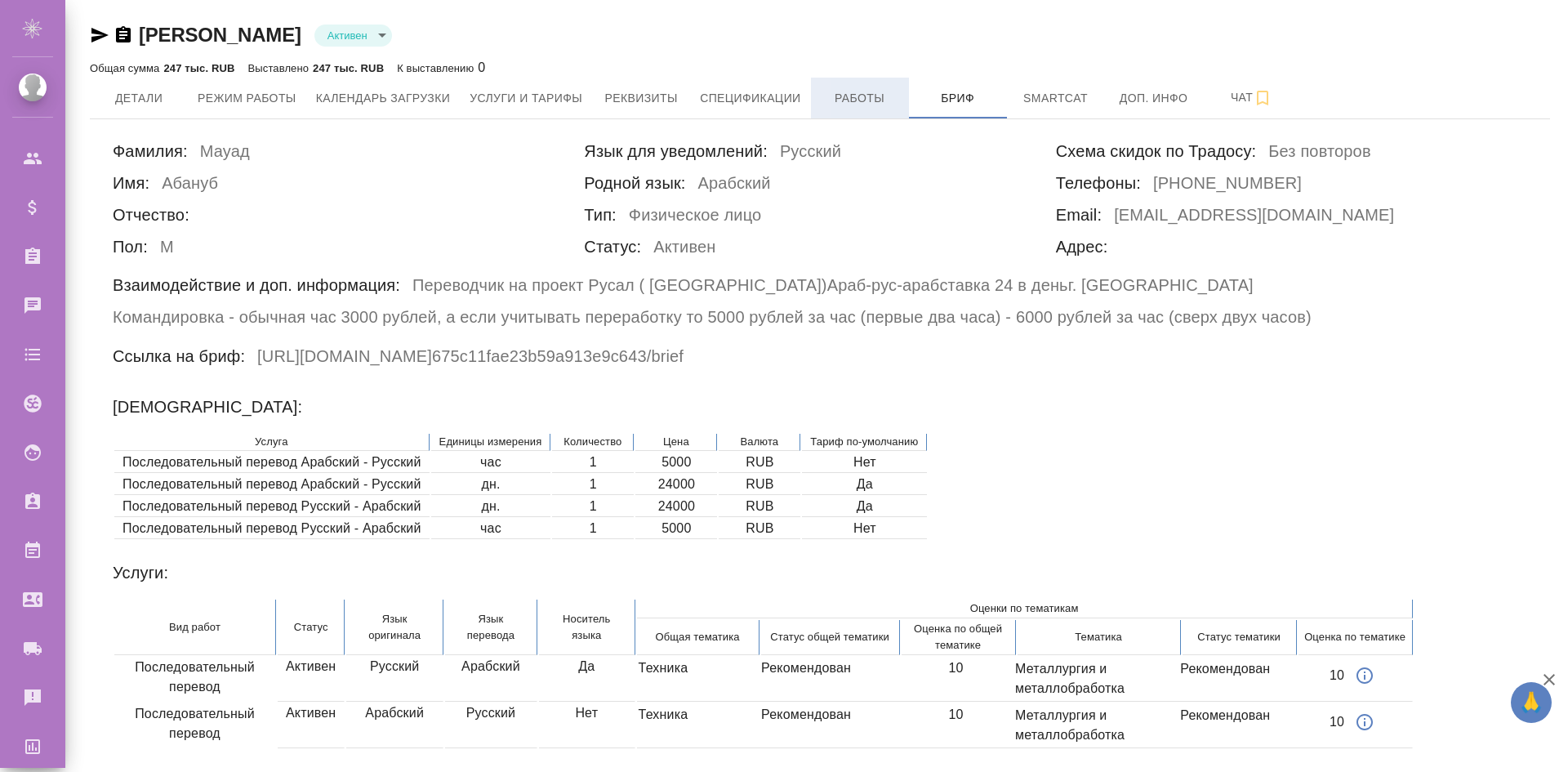
click at [833, 102] on span "Работы" at bounding box center [859, 98] width 78 height 21
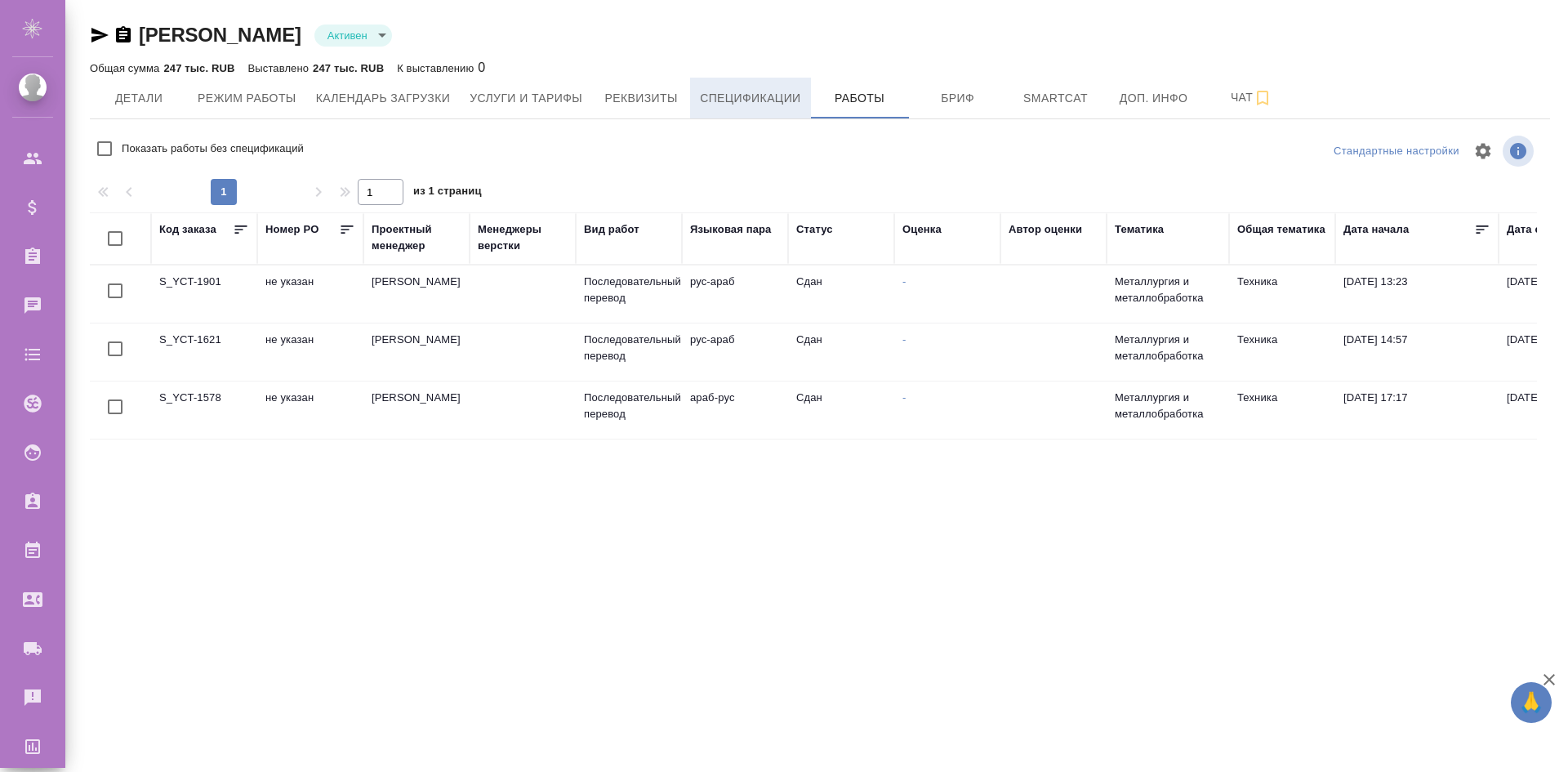
click at [764, 105] on span "Спецификации" at bounding box center [749, 98] width 100 height 21
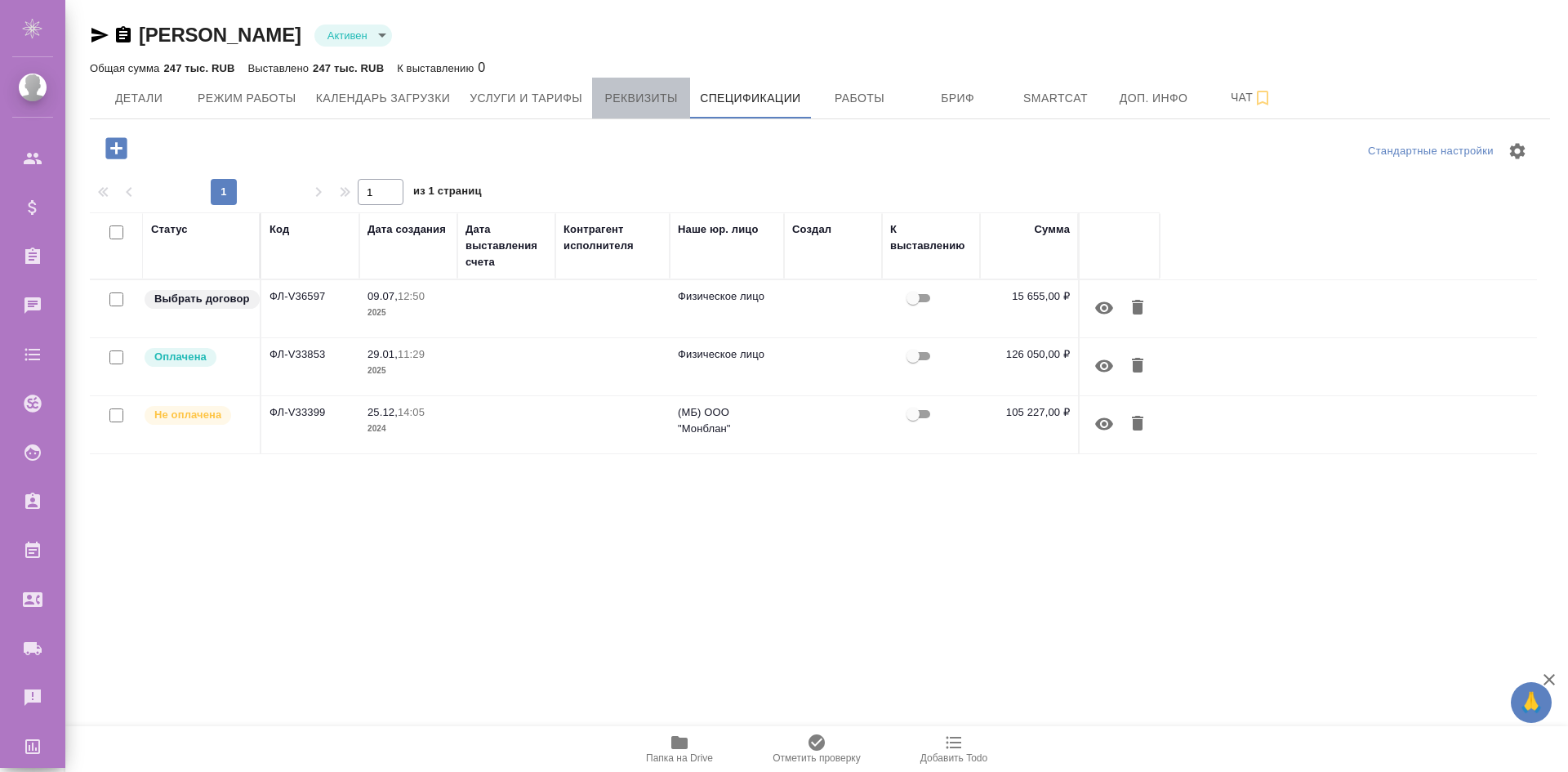
click at [645, 95] on span "Реквизиты" at bounding box center [640, 98] width 78 height 21
select select "10"
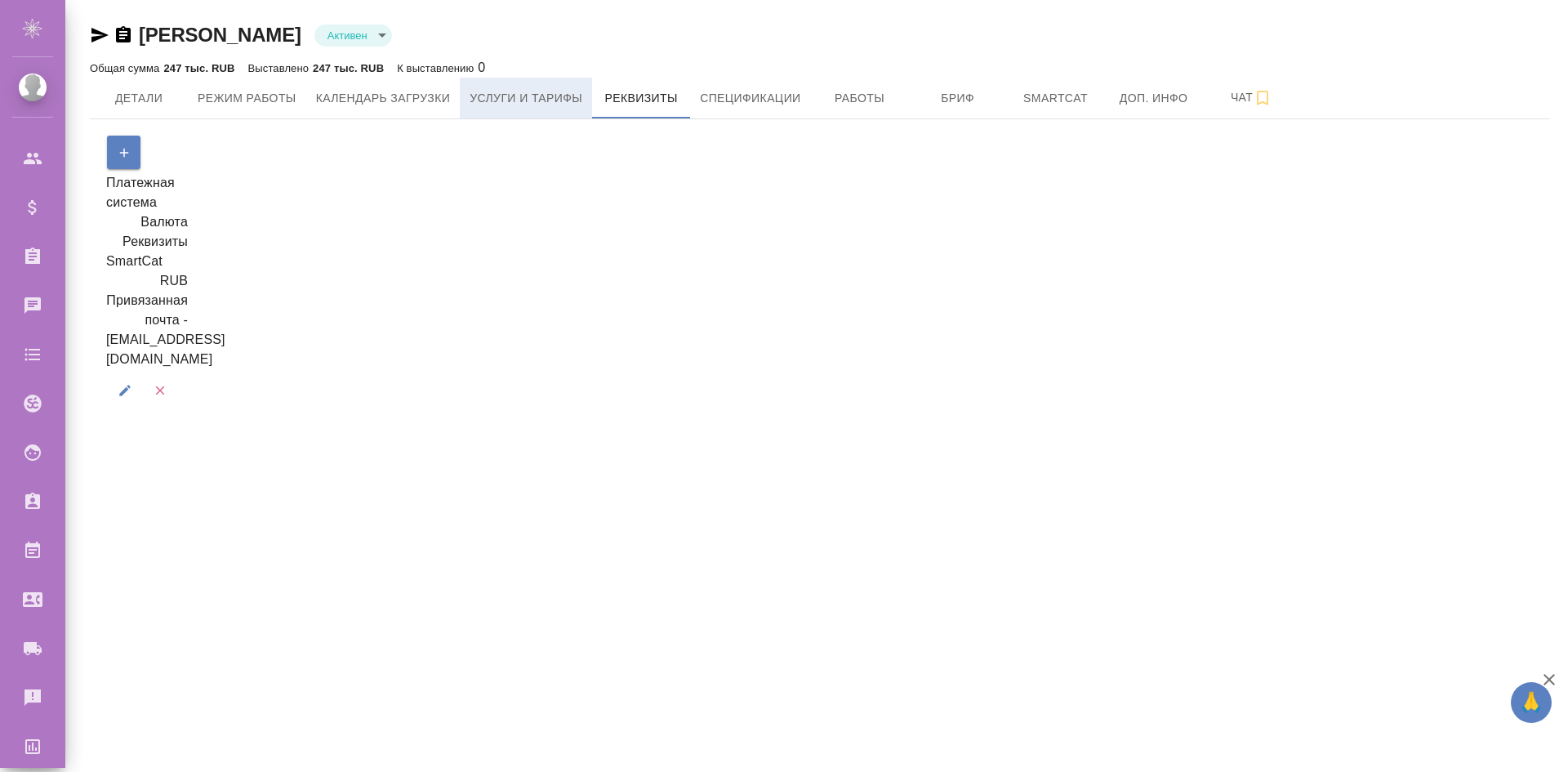
click at [578, 86] on button "Услуги и тарифы" at bounding box center [527, 97] width 133 height 41
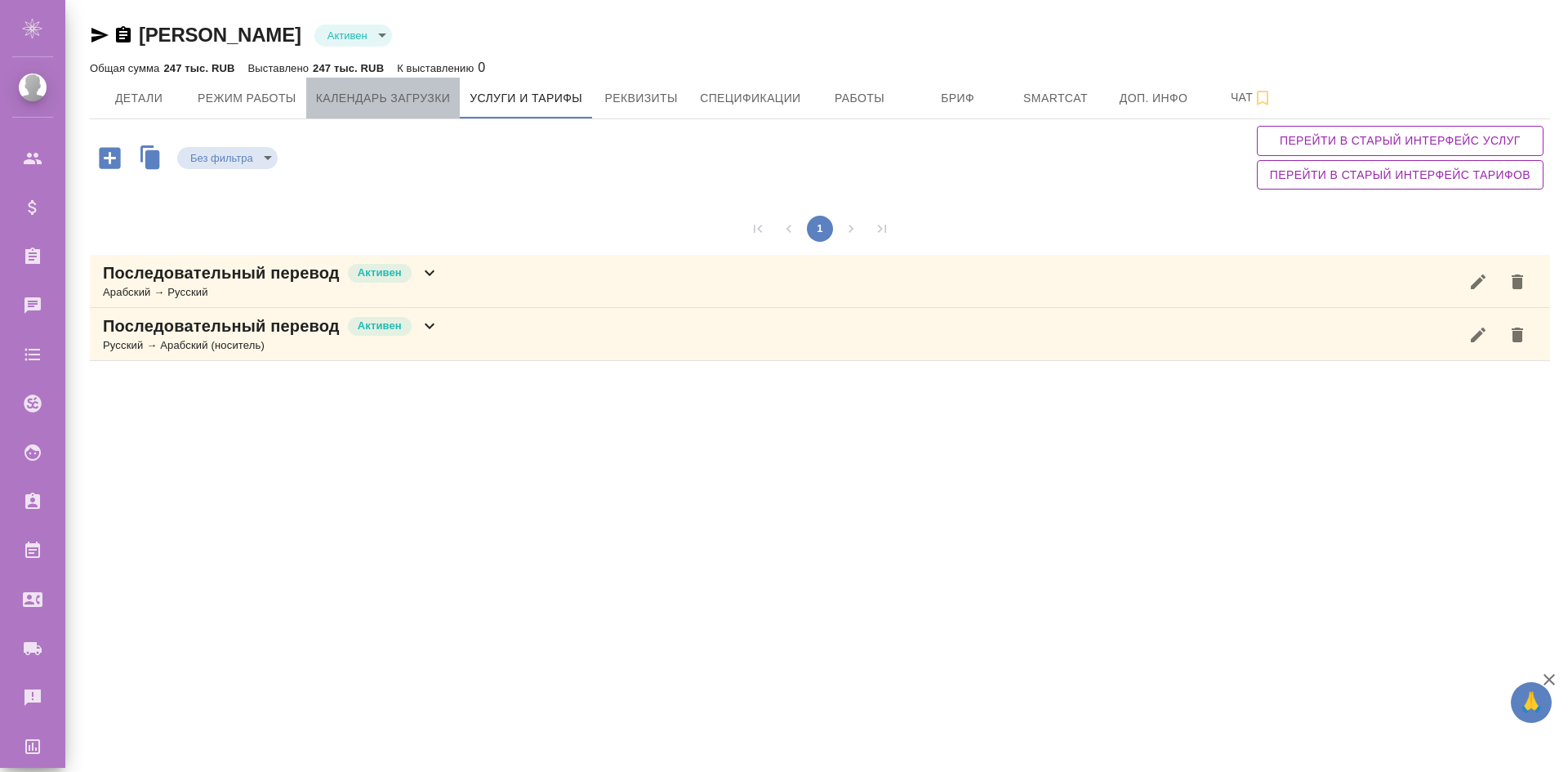
click at [369, 90] on span "Календарь загрузки" at bounding box center [383, 98] width 135 height 21
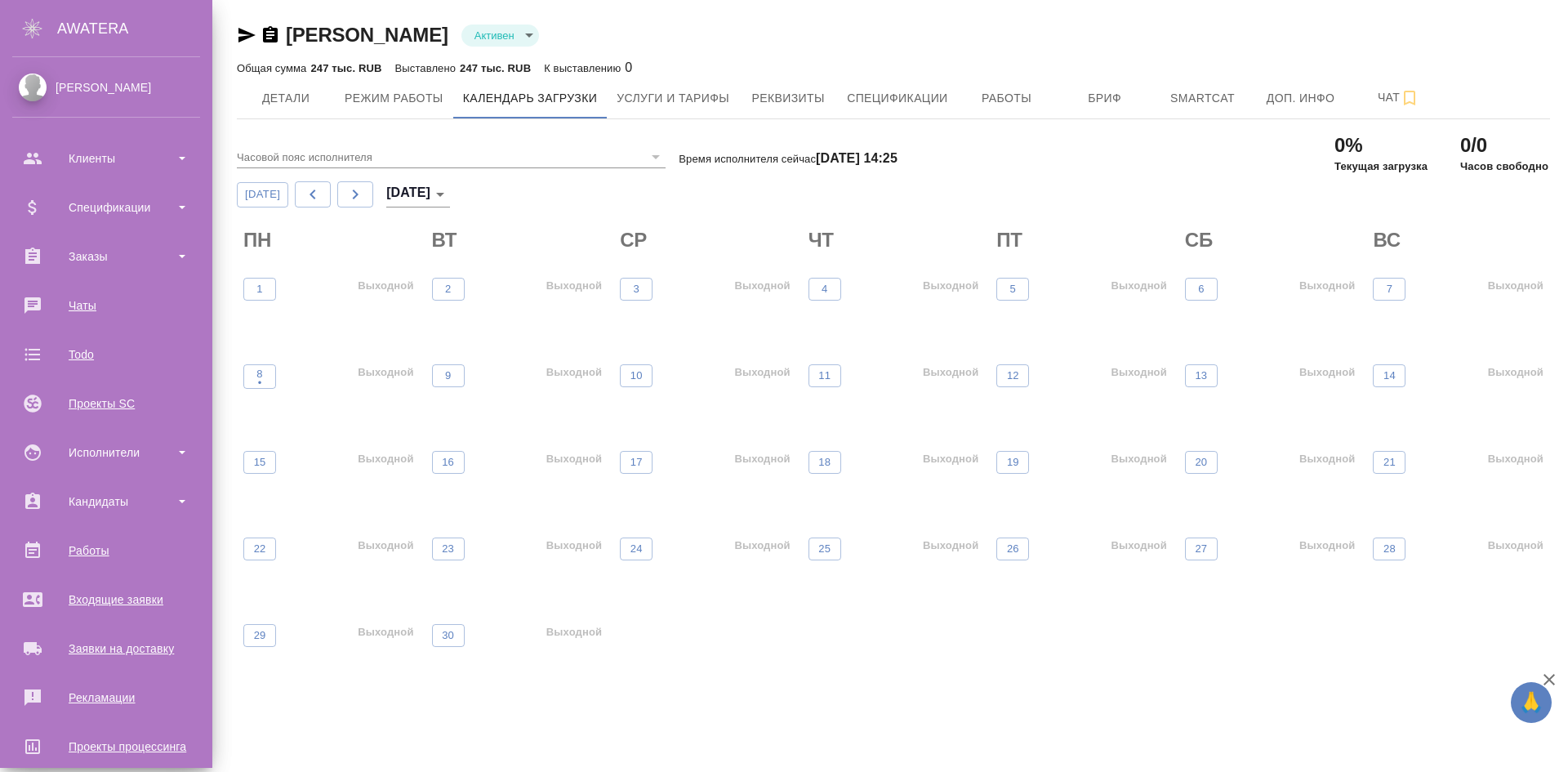
scroll to position [170, 0]
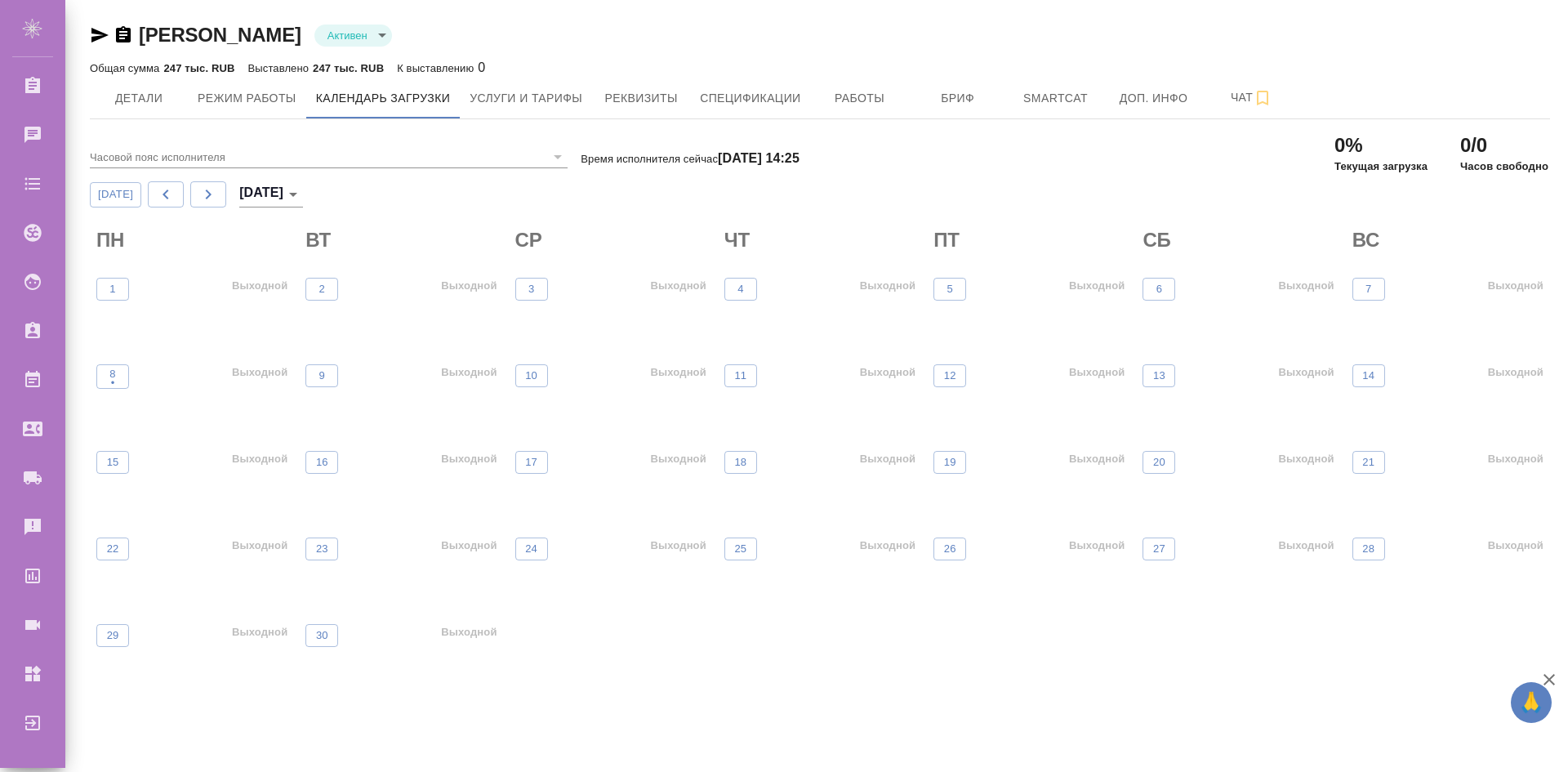
click at [126, 38] on icon "button" at bounding box center [123, 34] width 15 height 17
click at [33, 672] on div "Администрирование" at bounding box center [12, 673] width 41 height 25
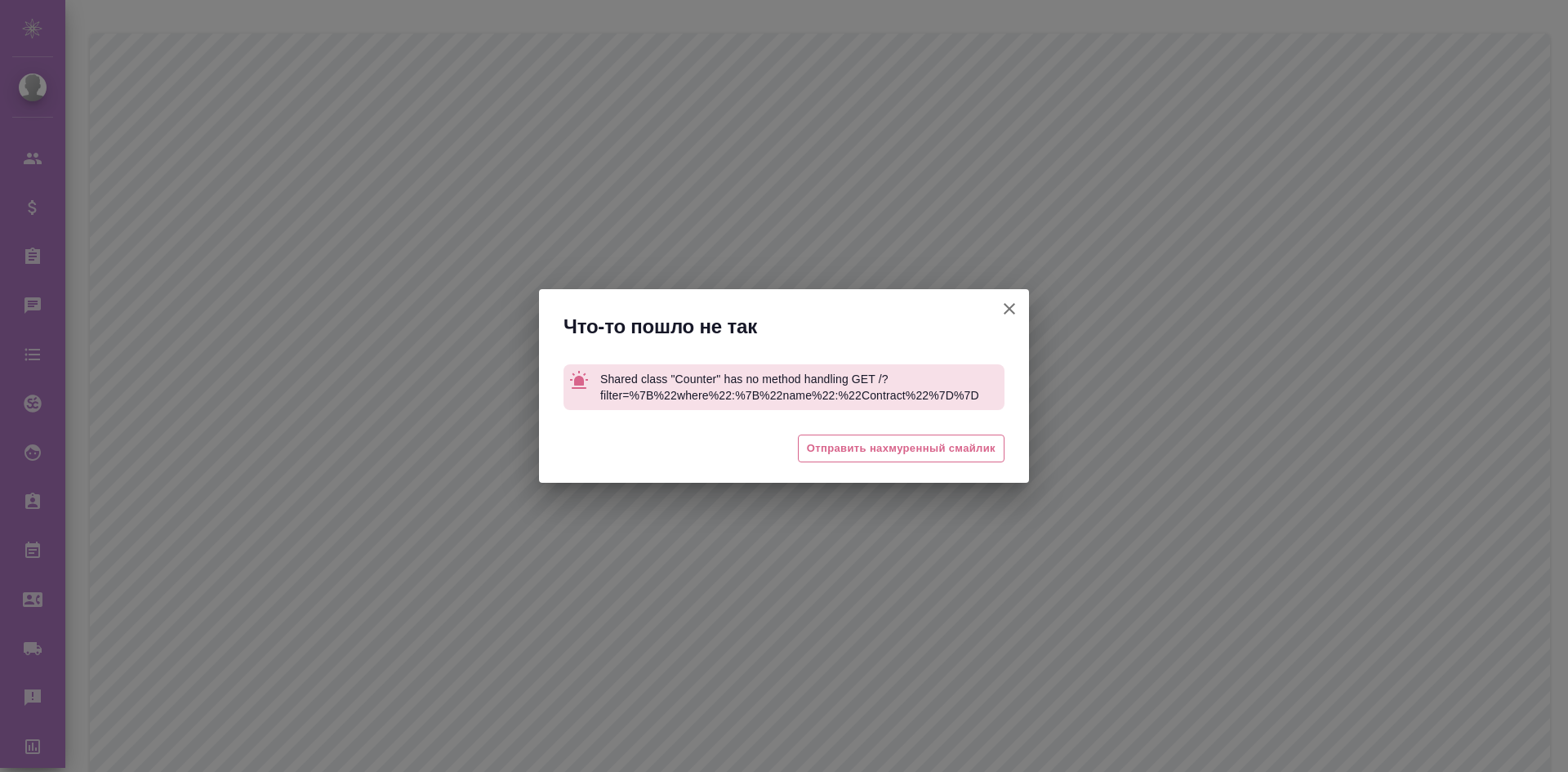
click at [1014, 308] on icon "button" at bounding box center [1010, 309] width 20 height 20
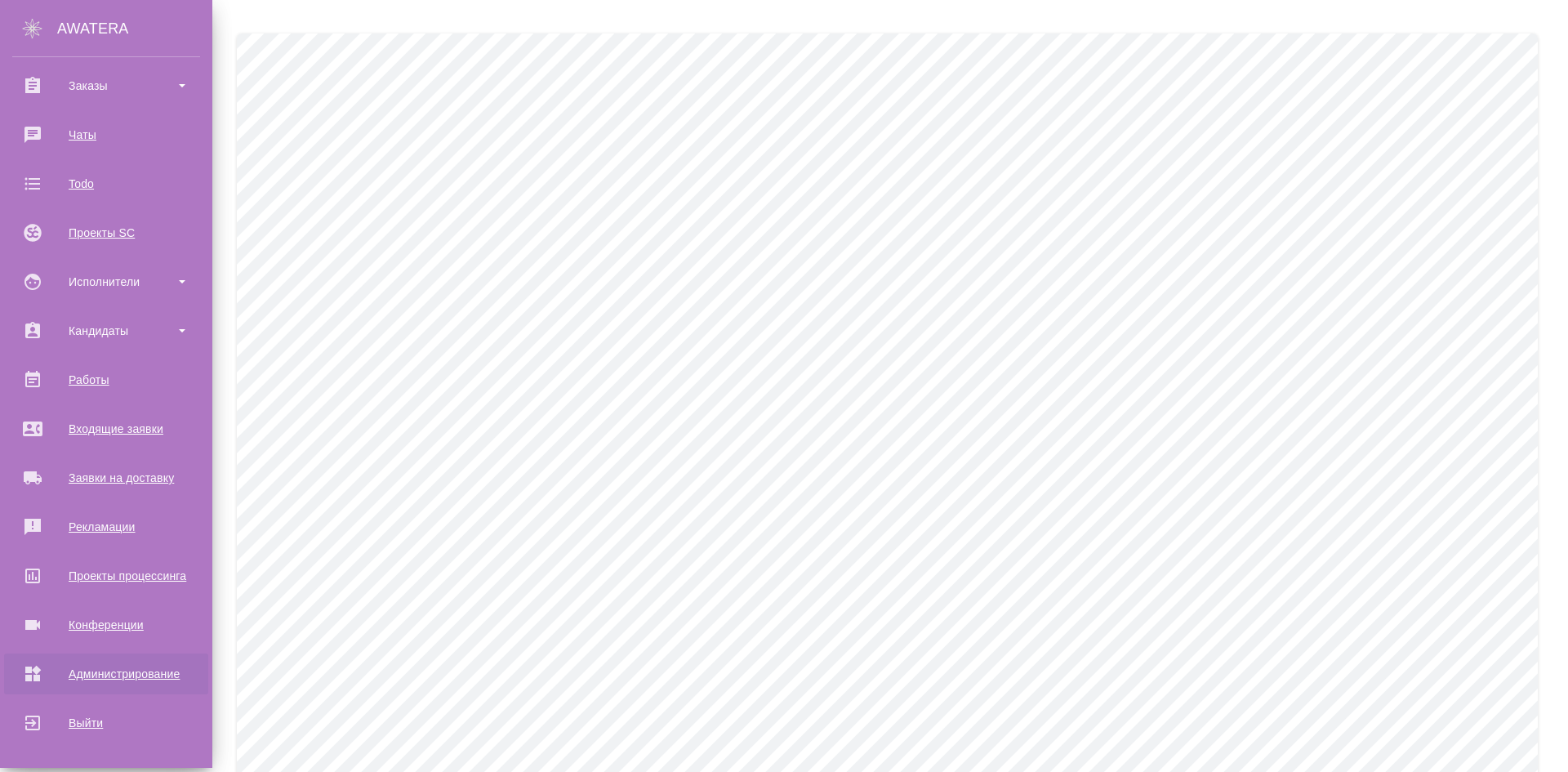
scroll to position [89, 0]
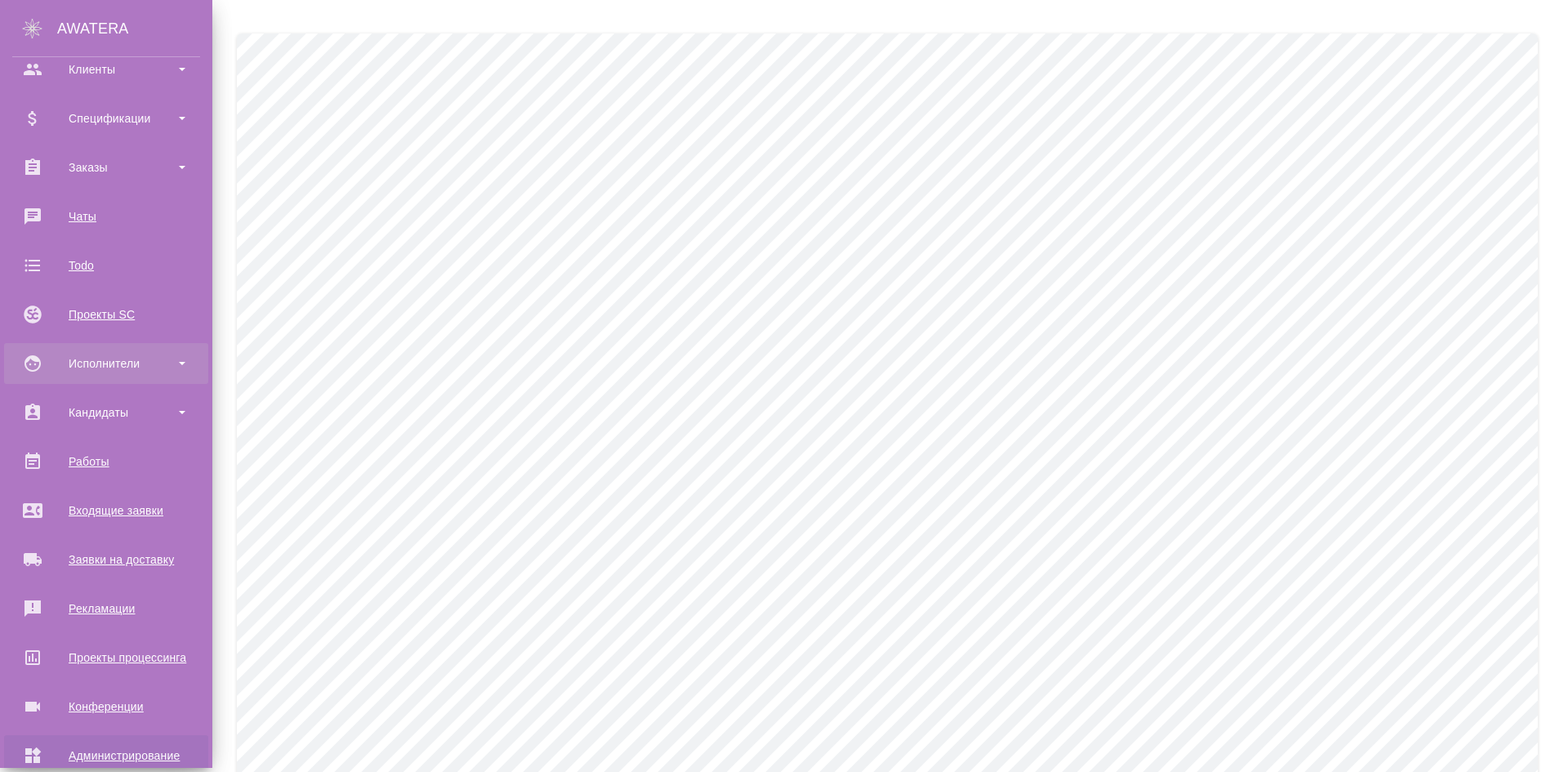
click at [183, 355] on div "Исполнители" at bounding box center [106, 363] width 188 height 25
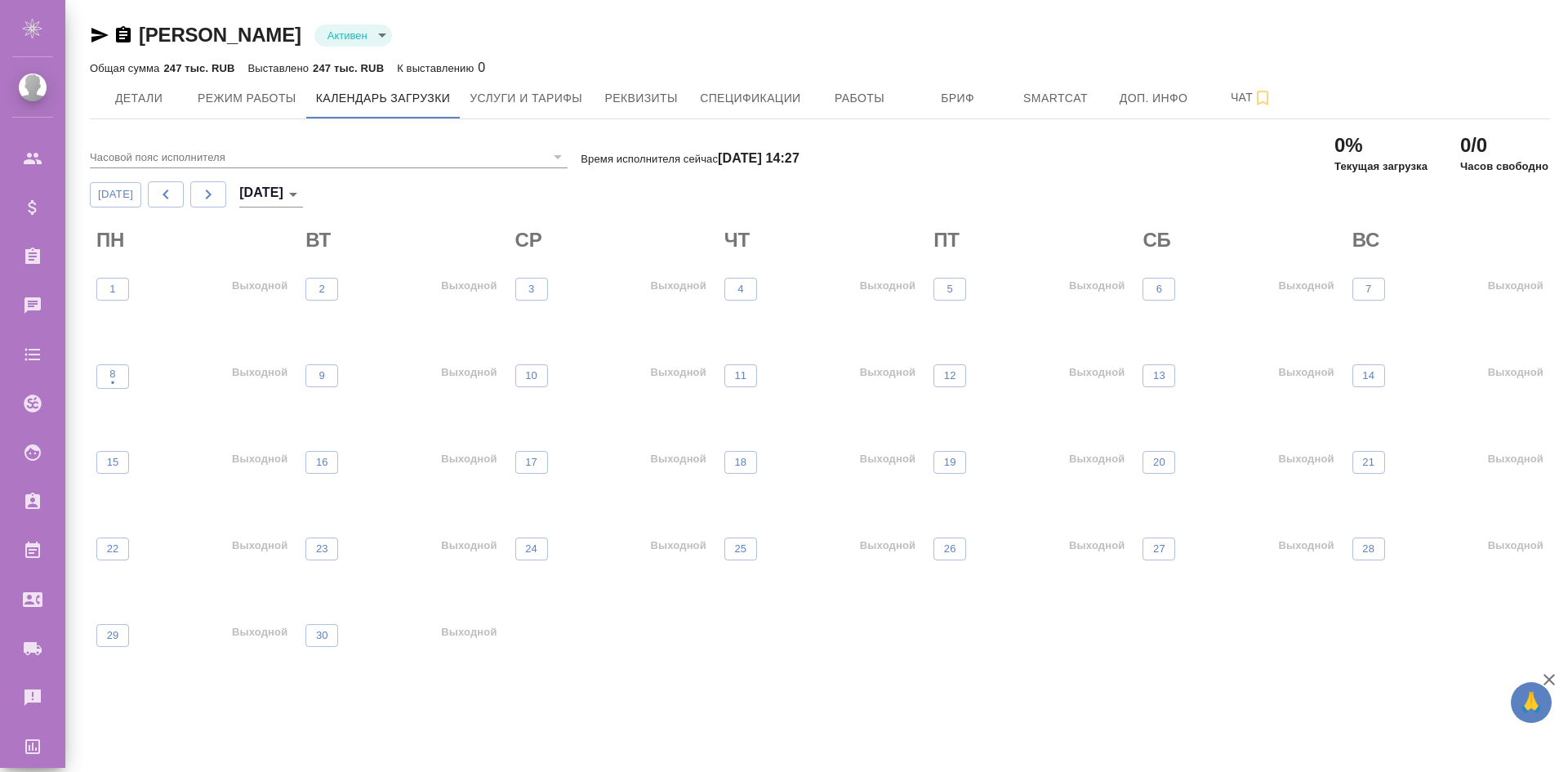
drag, startPoint x: 1539, startPoint y: 653, endPoint x: 1553, endPoint y: 675, distance: 26.1
drag, startPoint x: 1553, startPoint y: 675, endPoint x: 1547, endPoint y: 683, distance: 10.0
click at [1547, 683] on icon "button" at bounding box center [1550, 680] width 12 height 12
click at [146, 84] on button "Детали" at bounding box center [139, 97] width 98 height 41
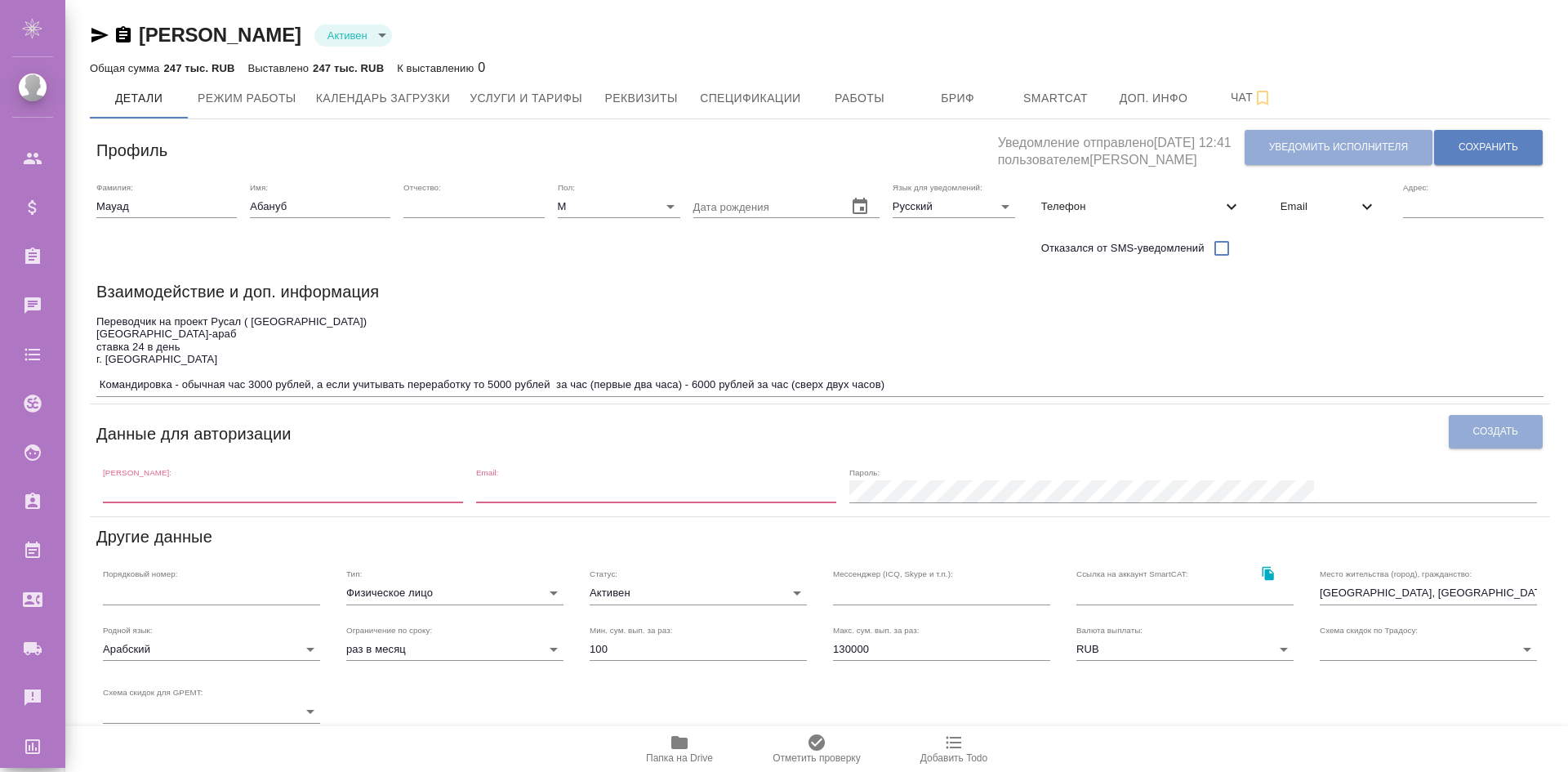
scroll to position [282, 0]
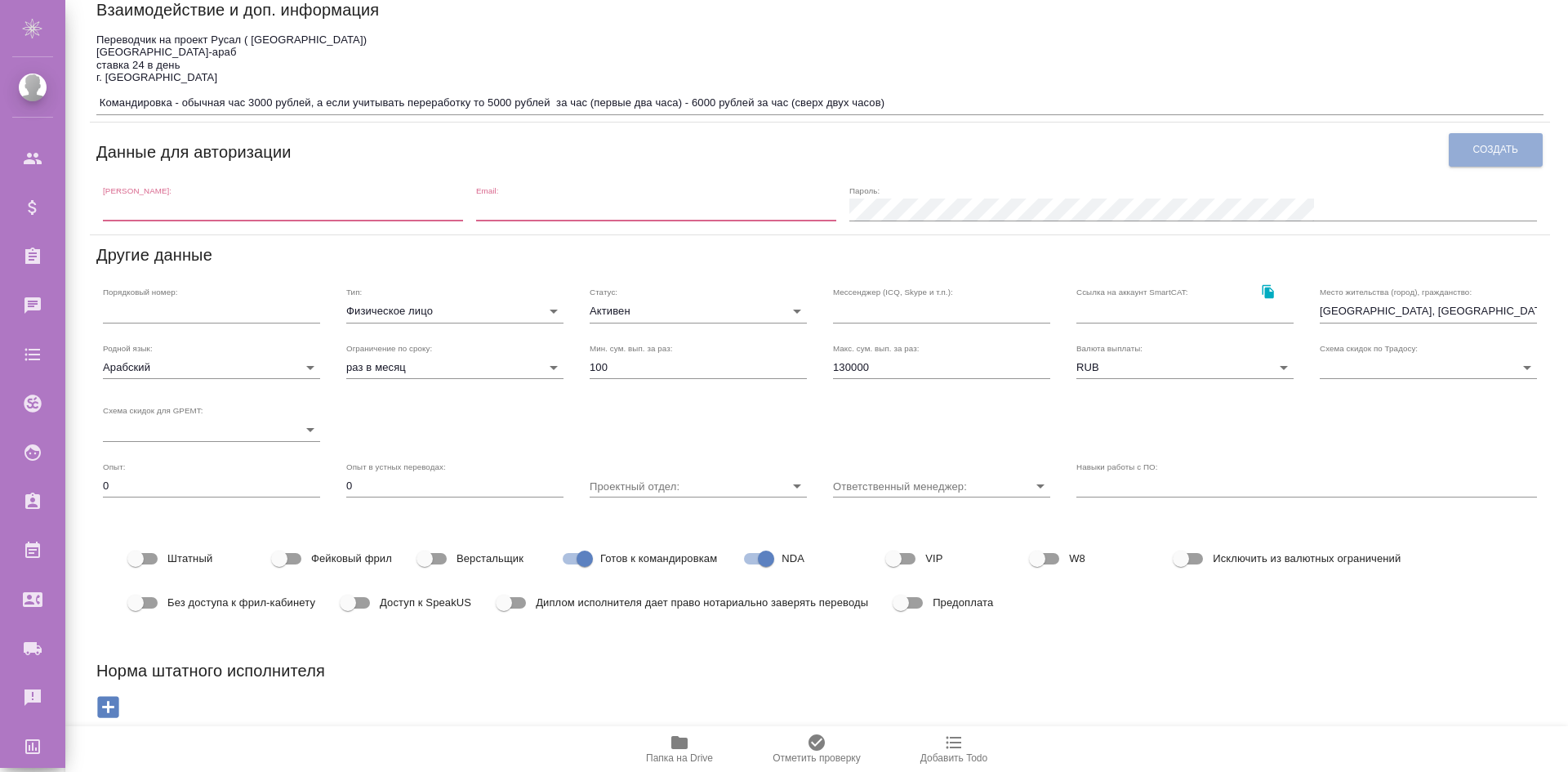
click at [965, 610] on span "Предоплата" at bounding box center [962, 603] width 60 height 17
click at [947, 610] on input "Предоплата" at bounding box center [901, 602] width 93 height 31
click at [969, 605] on span "Предоплата" at bounding box center [962, 603] width 60 height 17
click at [964, 605] on input "Предоплата" at bounding box center [918, 602] width 93 height 31
checkbox input "false"
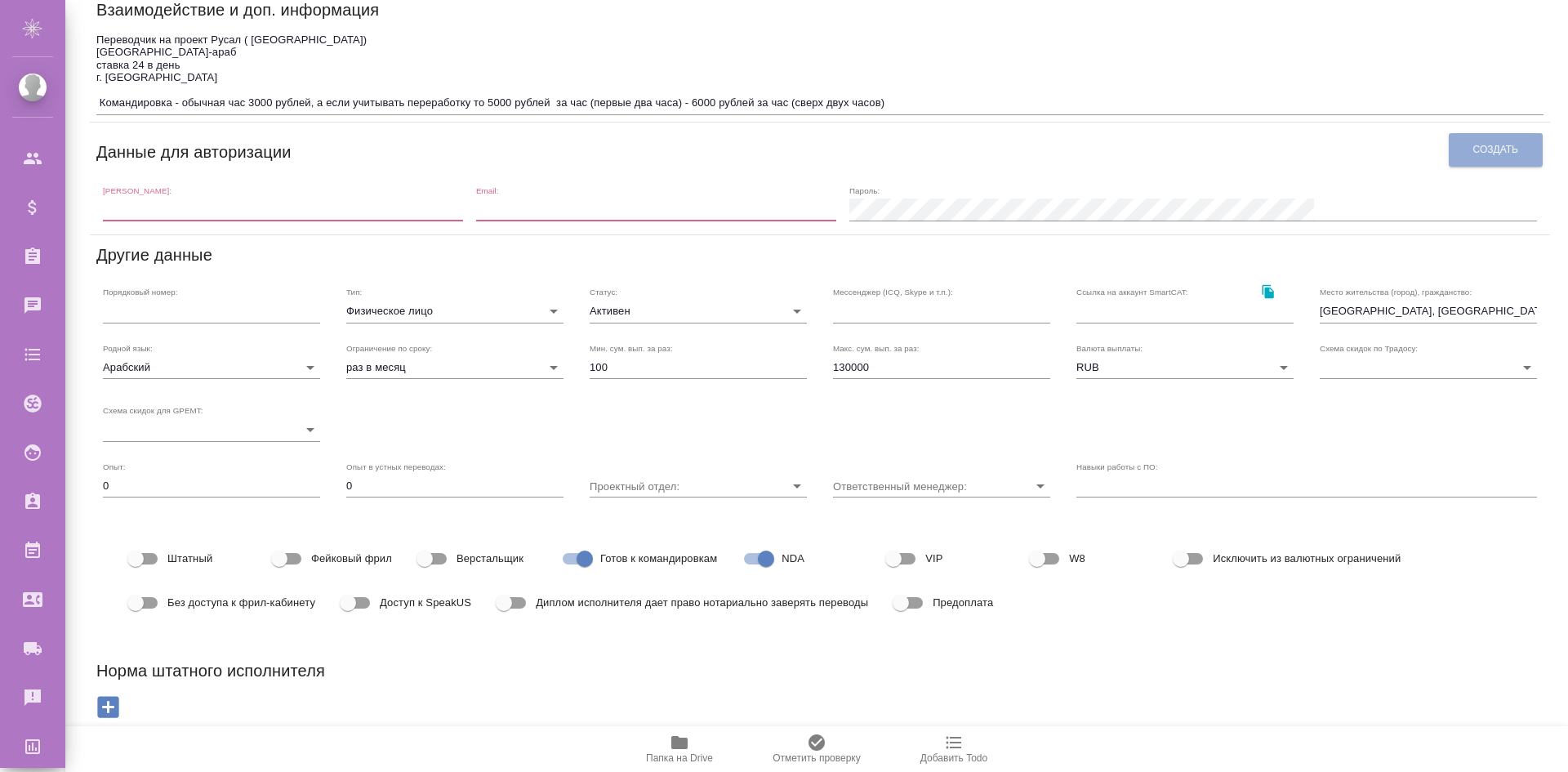
scroll to position [0, 0]
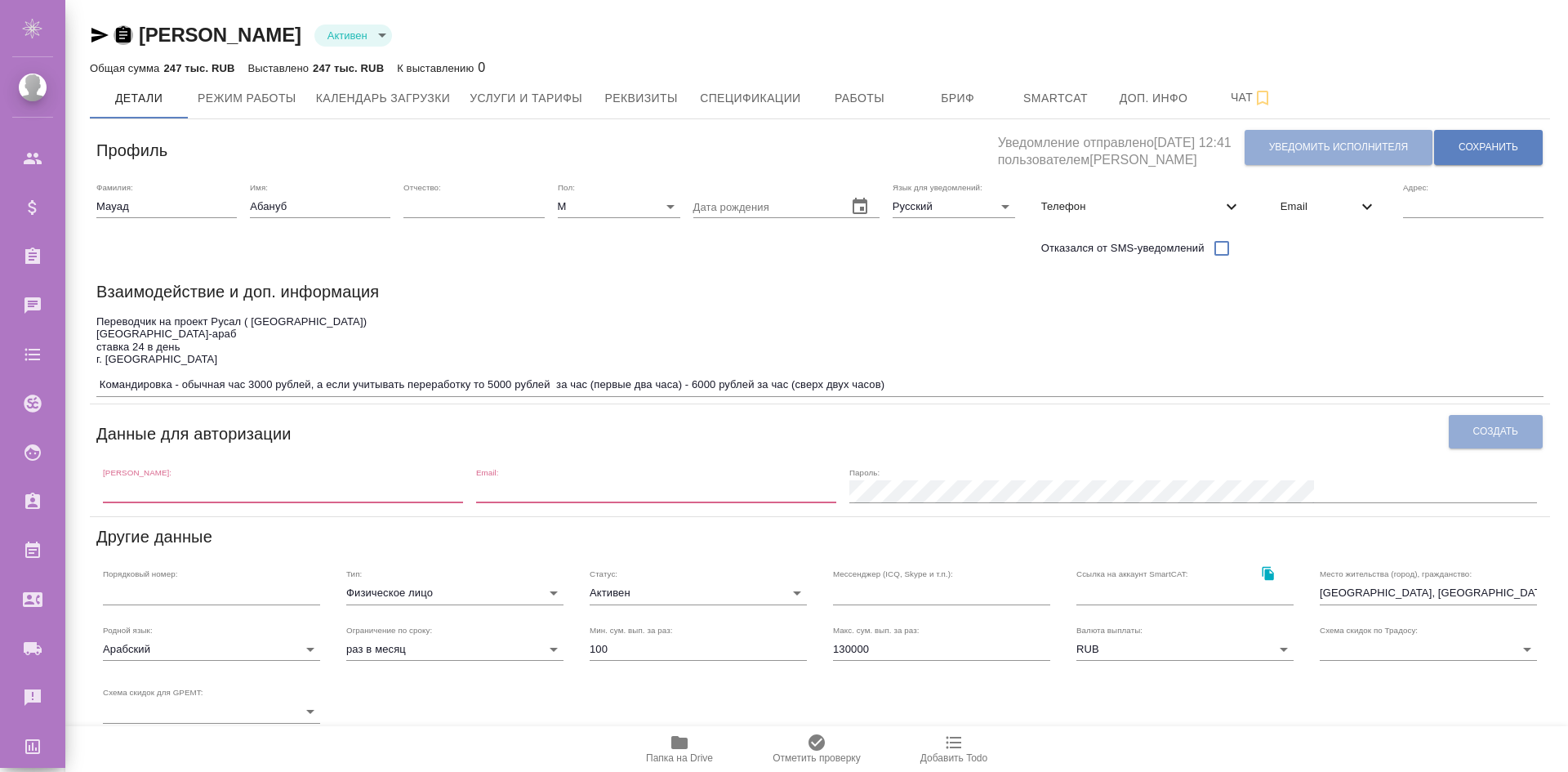
click at [121, 32] on icon "button" at bounding box center [124, 36] width 20 height 20
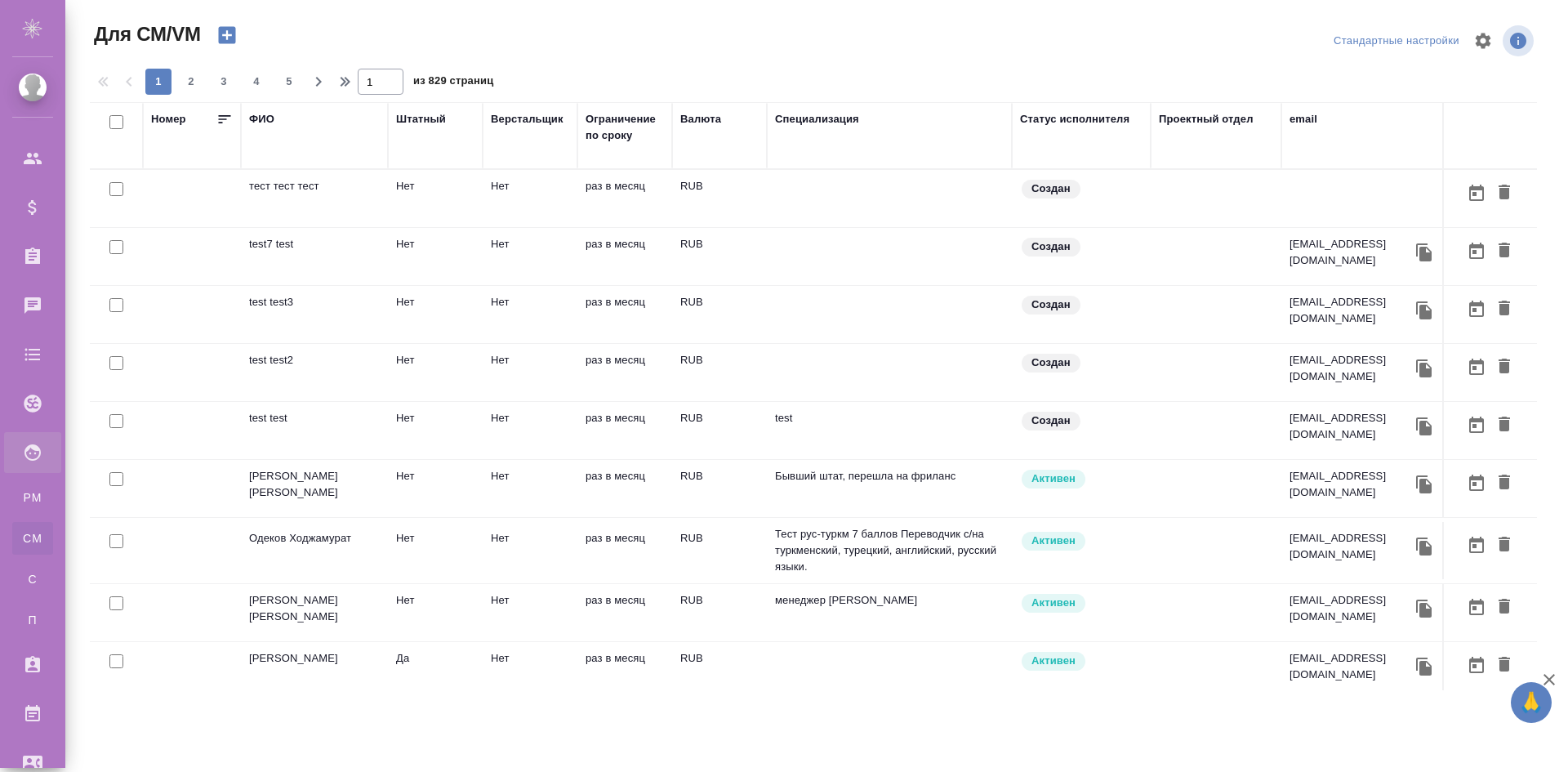
click at [268, 114] on div "ФИО" at bounding box center [262, 119] width 26 height 17
click at [245, 113] on th "ФИО" at bounding box center [314, 136] width 147 height 67
click at [258, 122] on div "ФИО" at bounding box center [262, 119] width 26 height 17
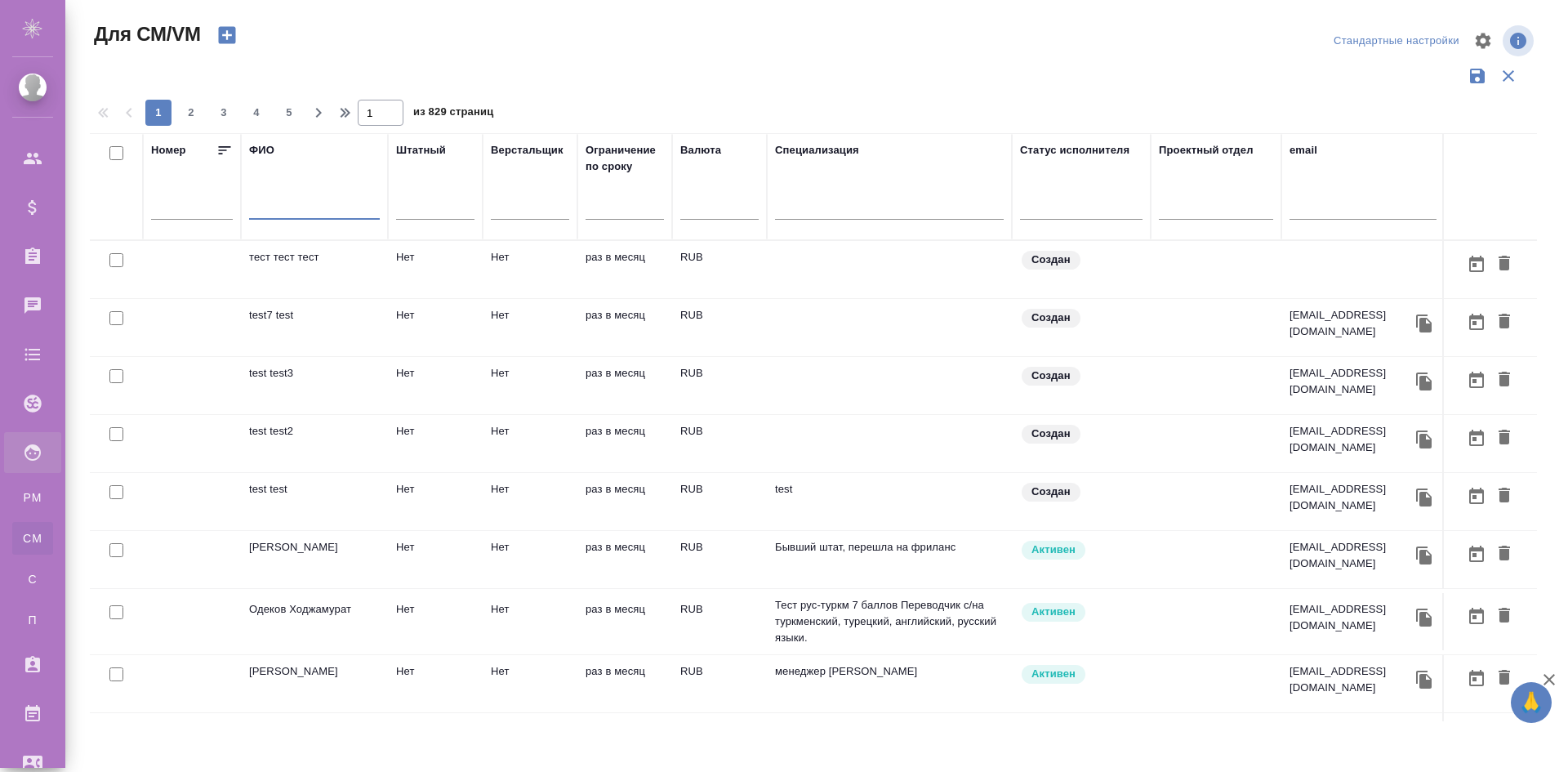
click at [322, 200] on input "text" at bounding box center [315, 209] width 131 height 21
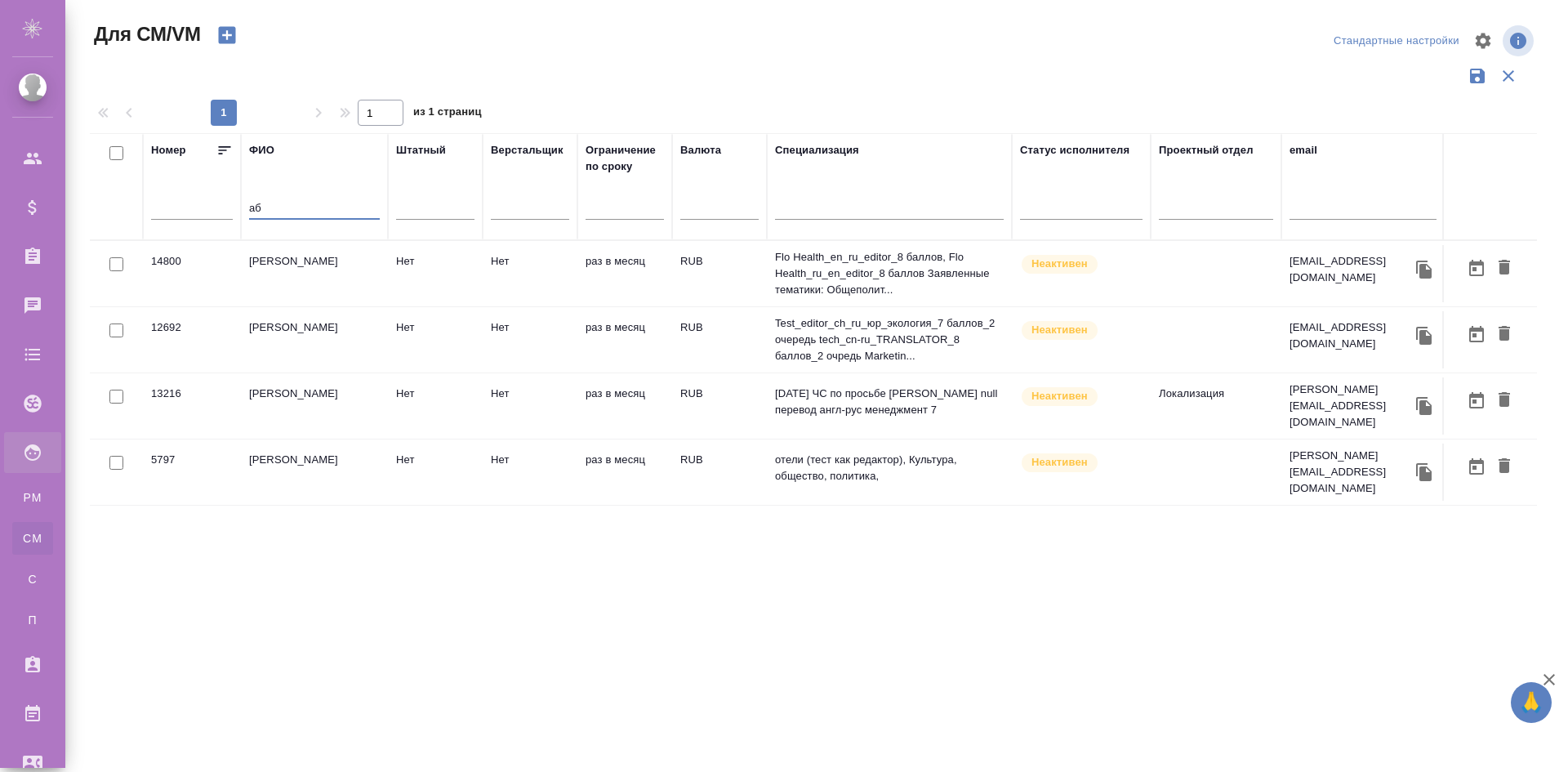
type input "а"
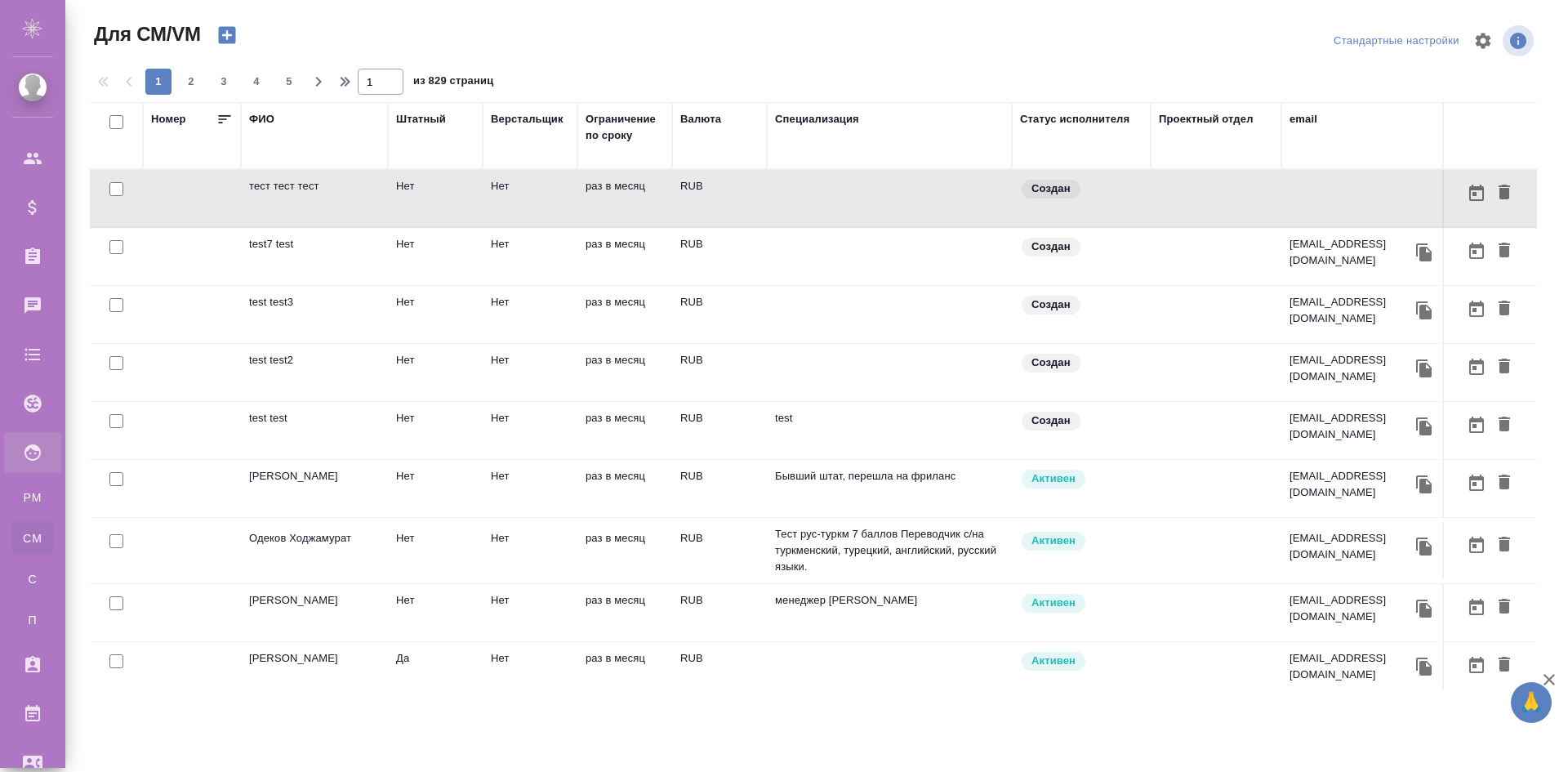
click at [268, 114] on div "ФИО" at bounding box center [262, 119] width 26 height 17
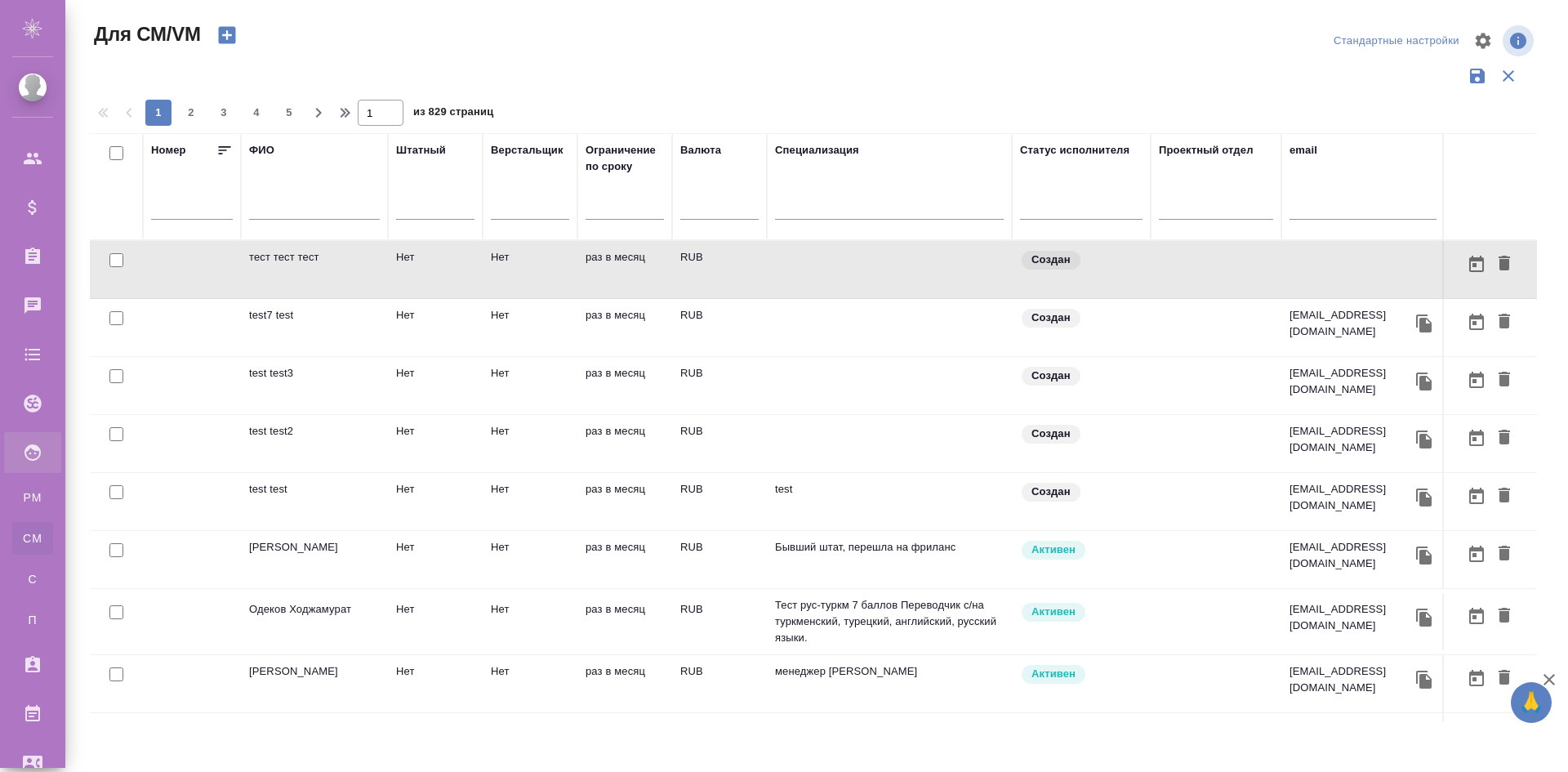
click at [296, 189] on div "ФИО" at bounding box center [315, 187] width 131 height 89
click at [297, 205] on input "text" at bounding box center [315, 209] width 131 height 21
paste input "Мауад Абануб"
type input "Мауад Абануб"
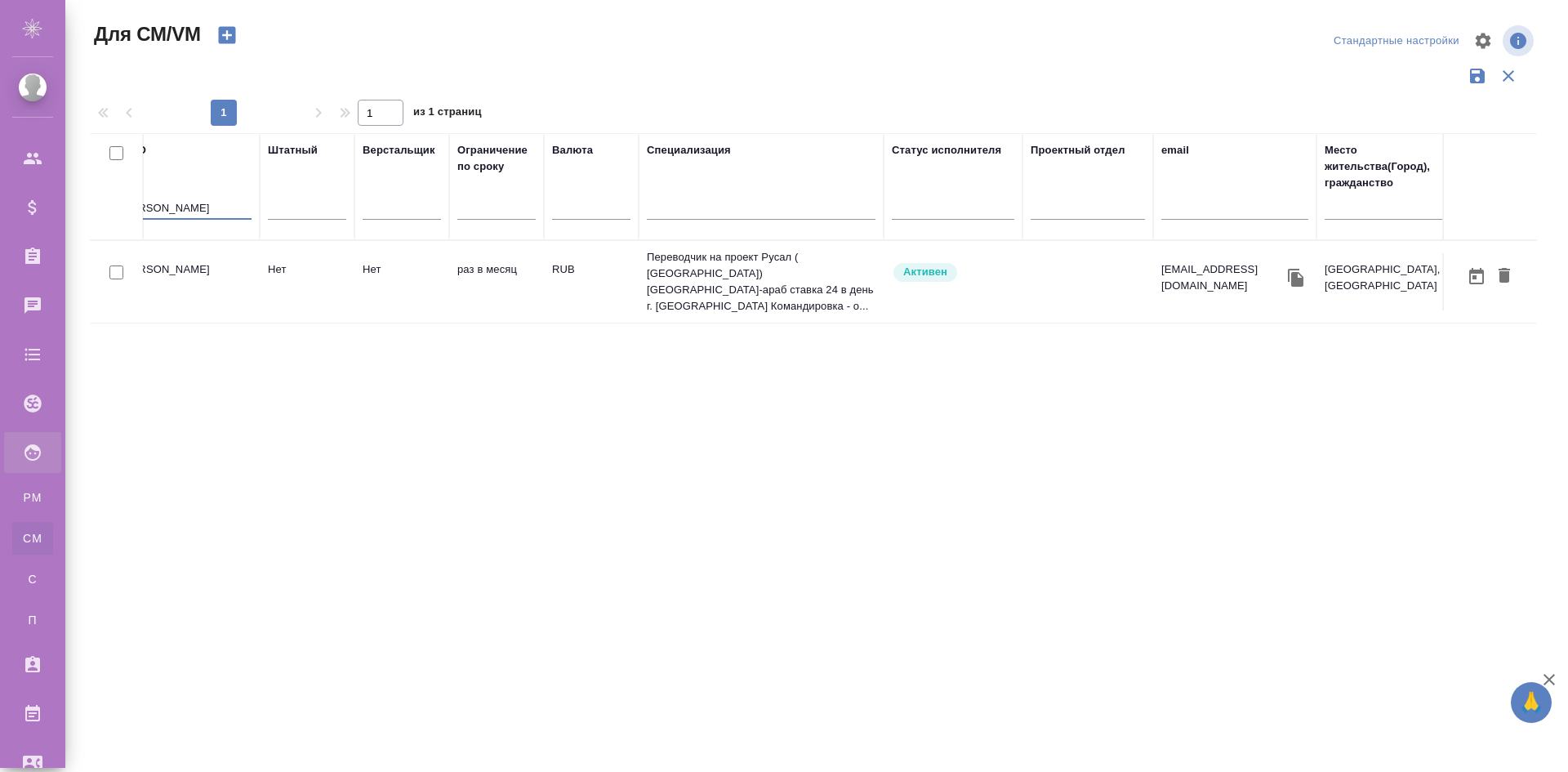
scroll to position [0, 138]
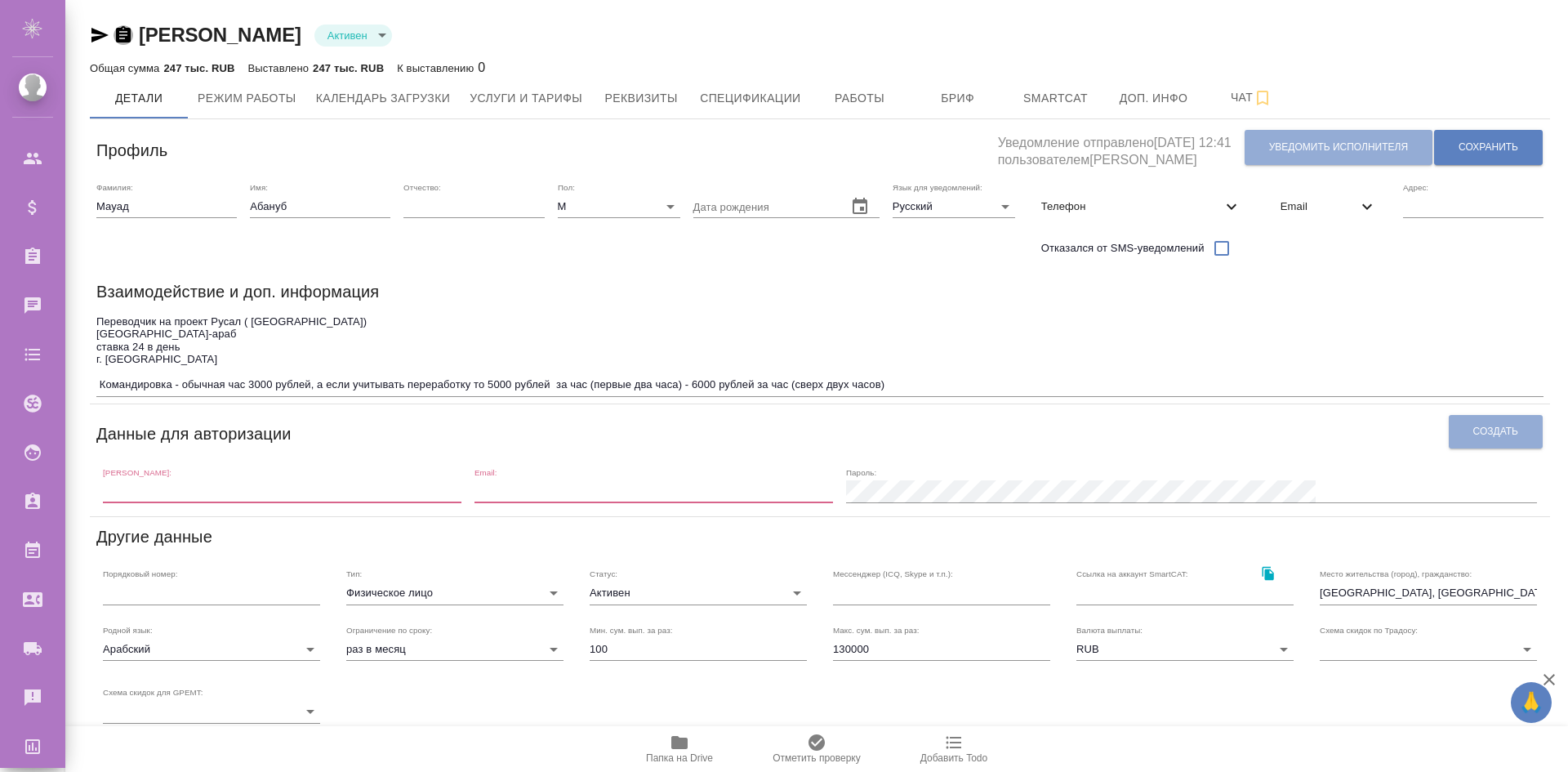
click at [125, 35] on icon "button" at bounding box center [124, 36] width 20 height 20
